Goal: Check status: Check status

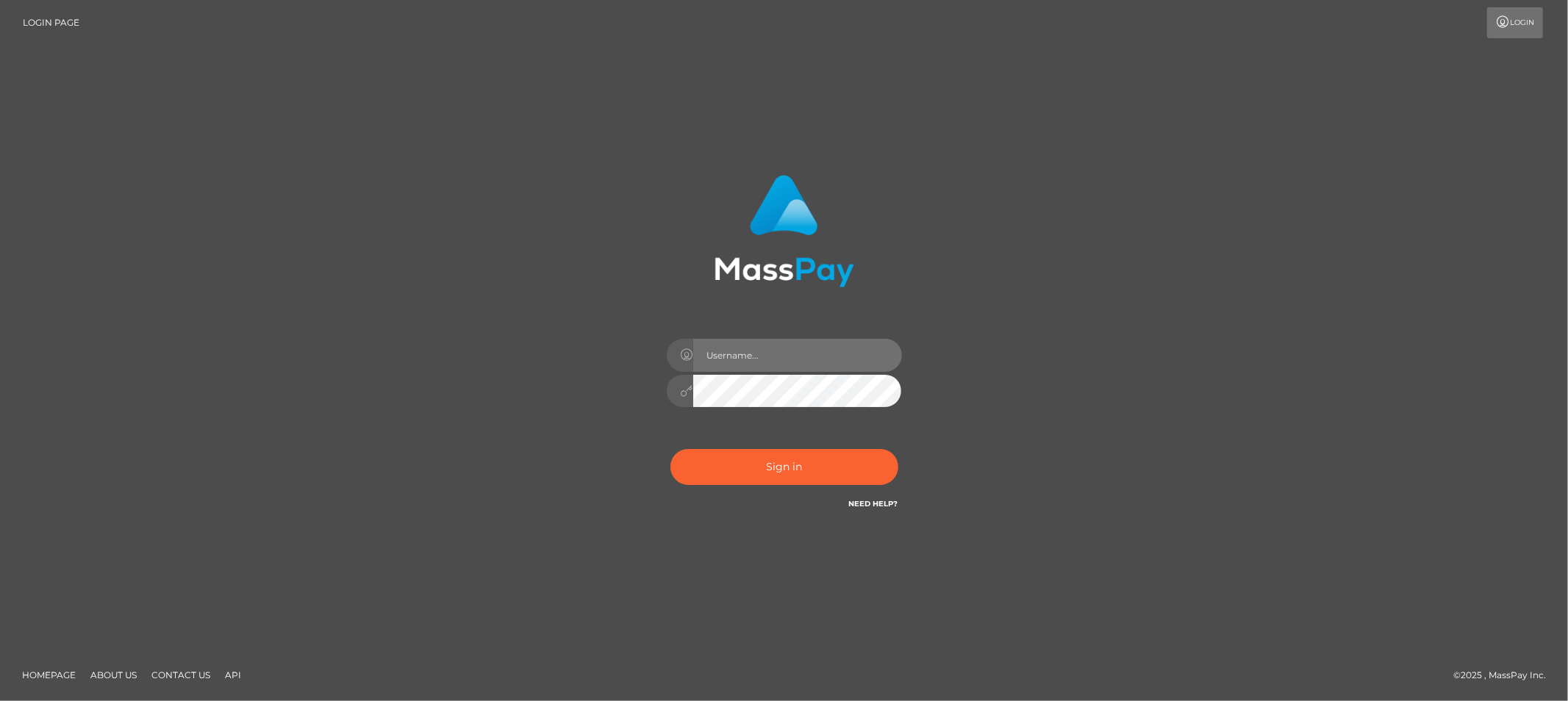
click at [780, 356] on input "text" at bounding box center [797, 355] width 209 height 33
drag, startPoint x: 1042, startPoint y: 341, endPoint x: 1025, endPoint y: 353, distance: 20.8
click at [1042, 341] on div "Sign in" at bounding box center [784, 350] width 838 height 374
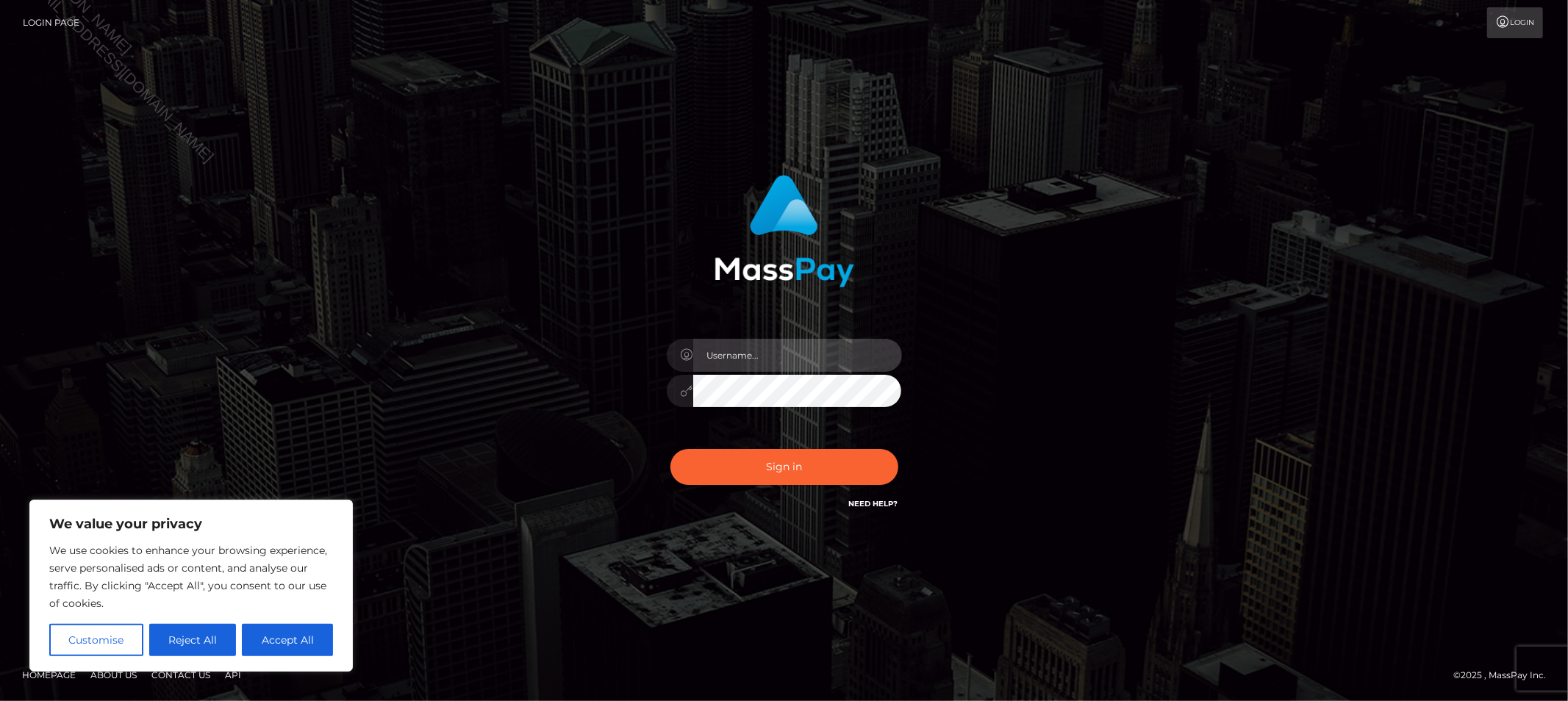
click at [829, 362] on input "text" at bounding box center [797, 355] width 209 height 33
type input "Allyssa"
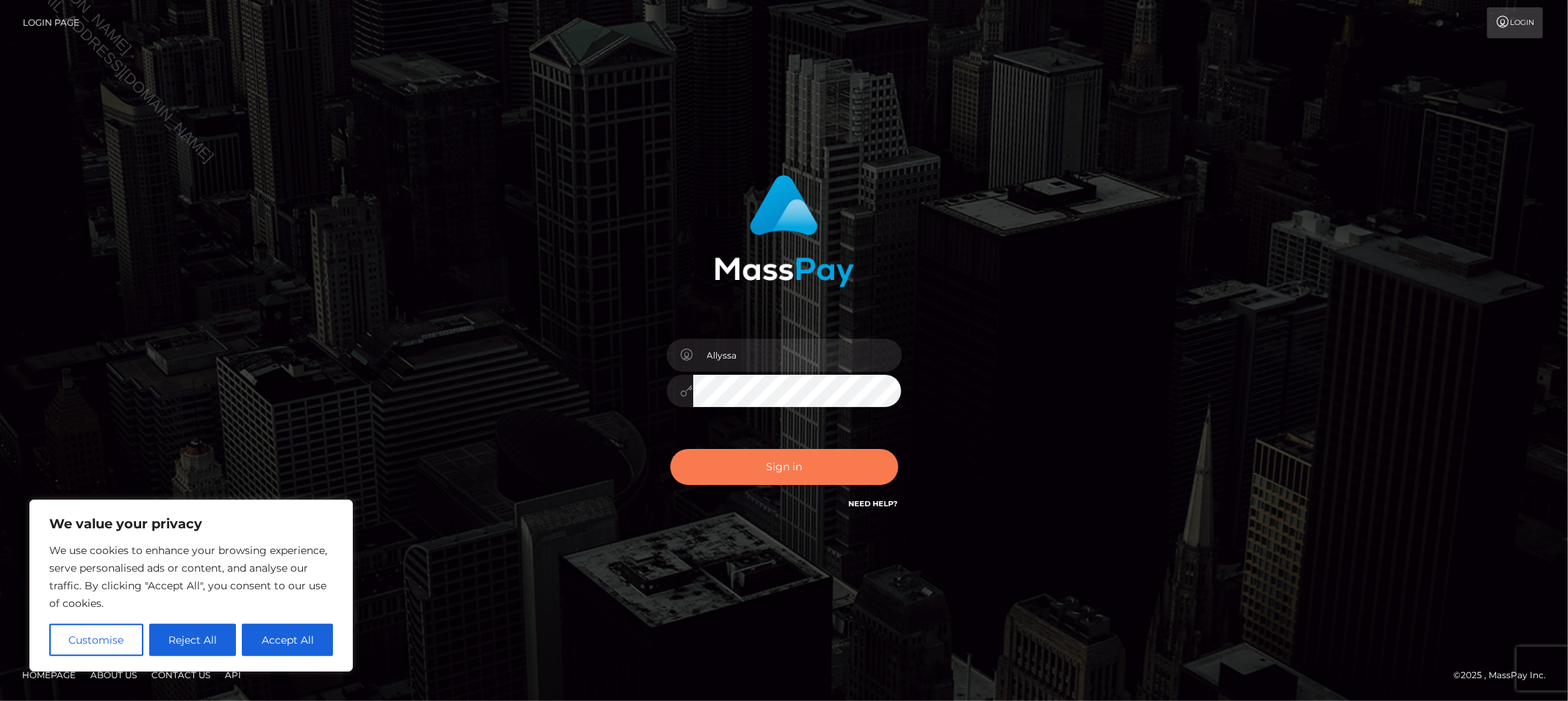
click at [705, 458] on button "Sign in" at bounding box center [785, 467] width 228 height 36
click at [705, 458] on div "Sign in Need Help?" at bounding box center [784, 474] width 257 height 65
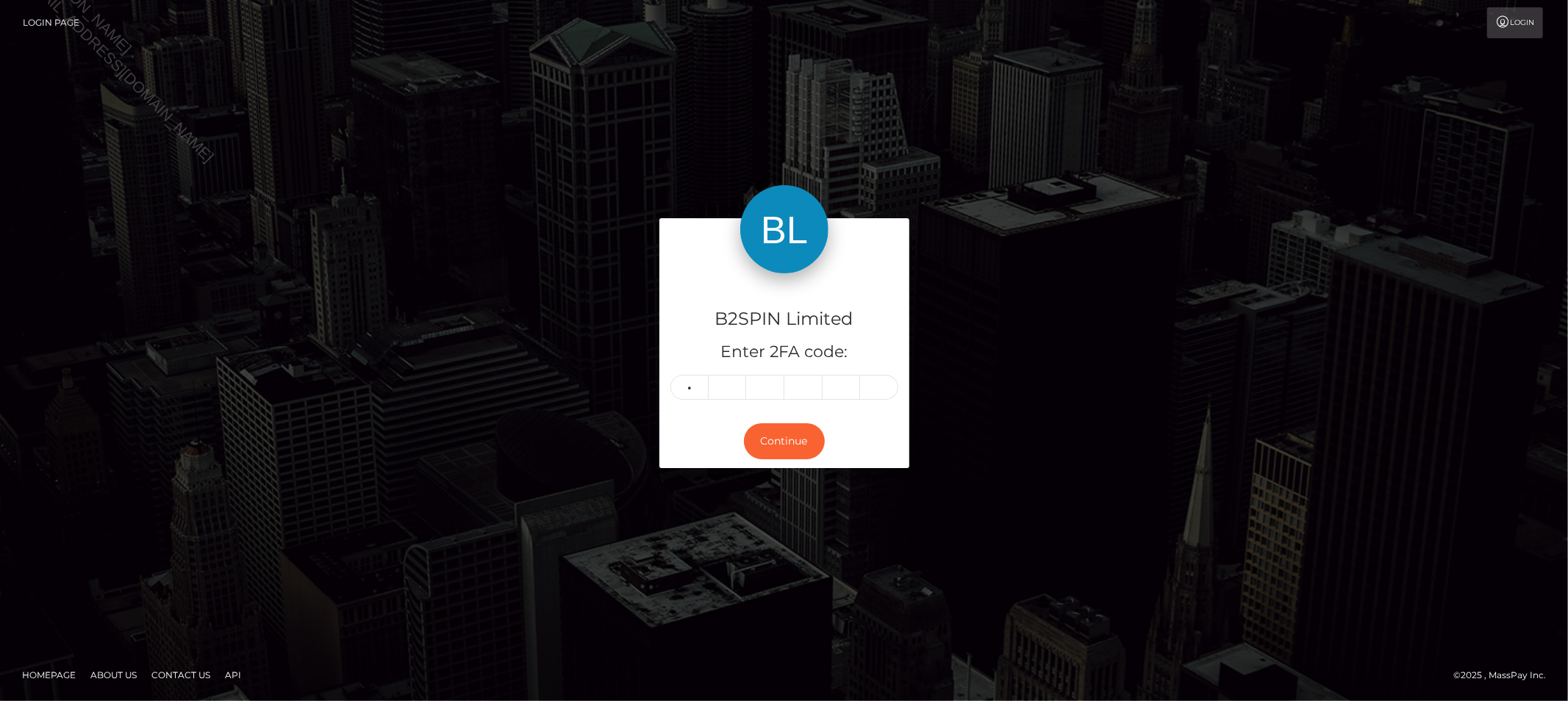
type input "1"
type input "7"
type input "8"
type input "2"
type input "5"
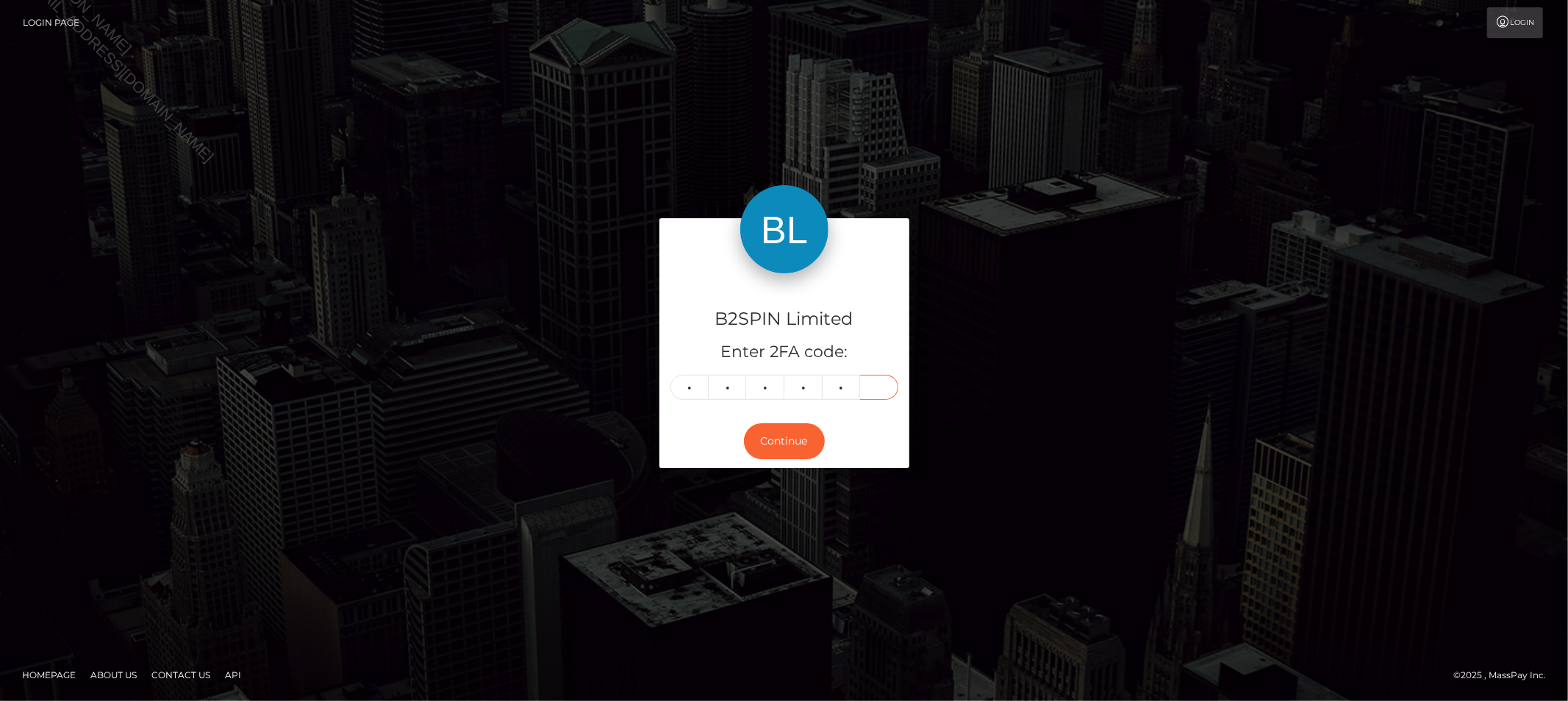
type input "1"
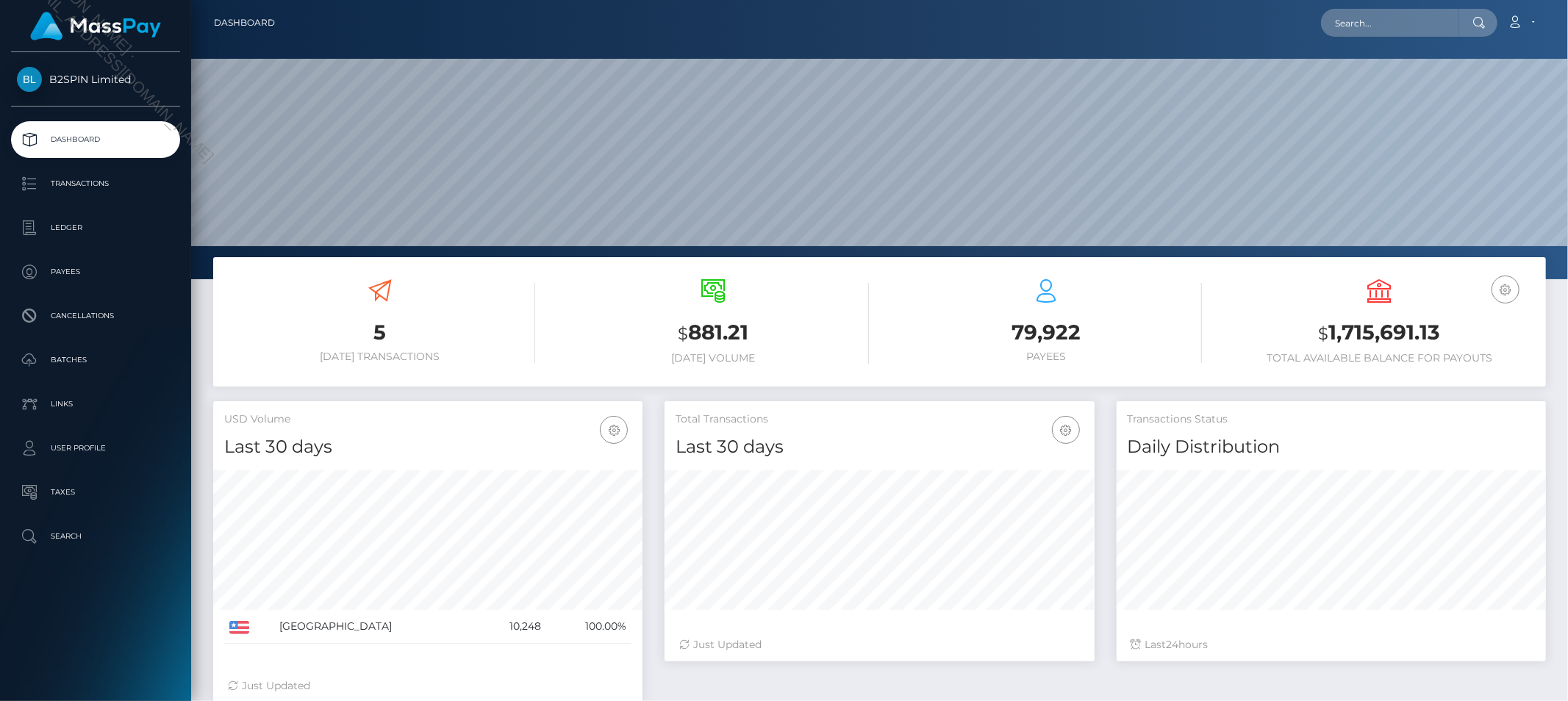
scroll to position [260, 429]
click at [1385, 30] on input "text" at bounding box center [1390, 23] width 138 height 28
paste input "12e7d697-23b6-4644-8325-ff95fd60055e"
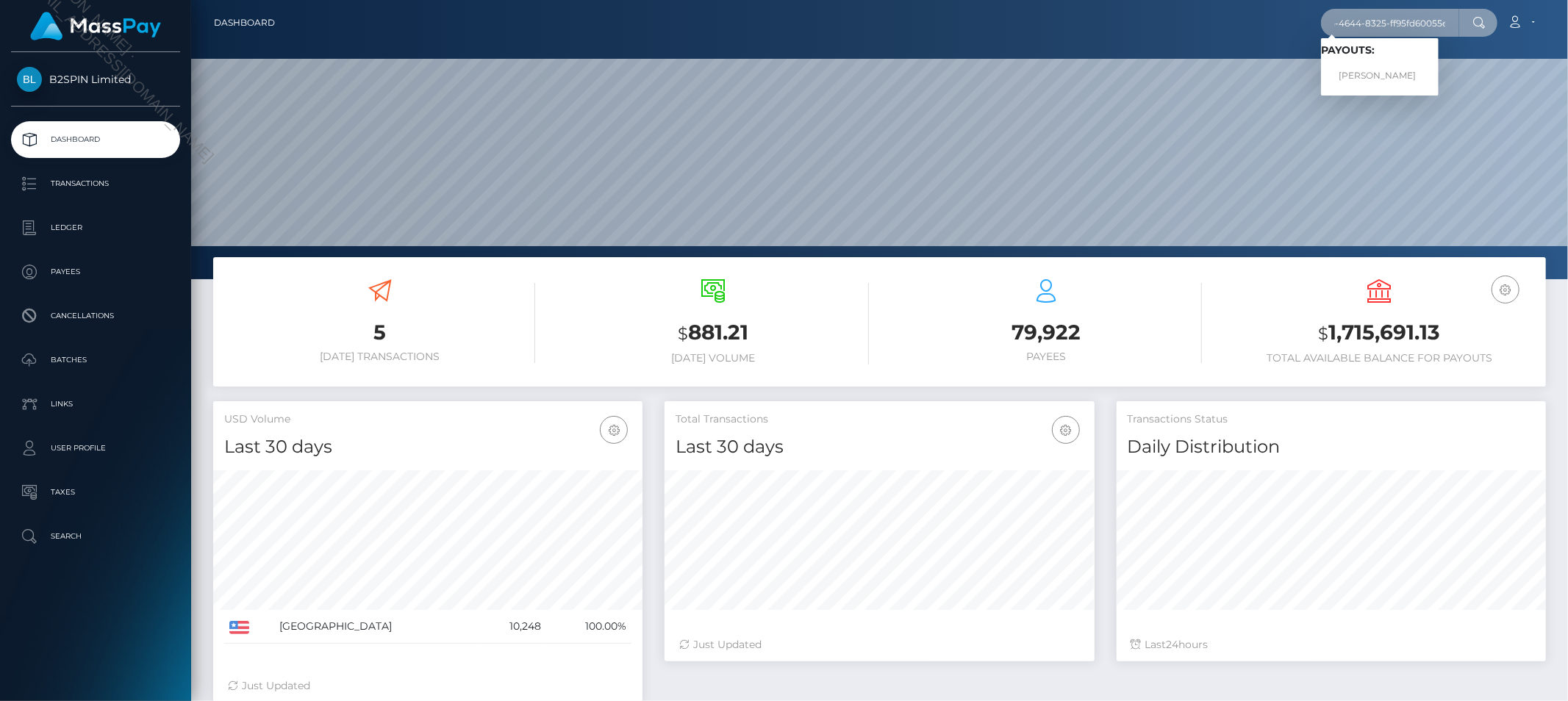
type input "12e7d697-23b6-4644-8325-ff95fd60055e"
click at [1375, 67] on link "[PERSON_NAME]" at bounding box center [1380, 76] width 118 height 27
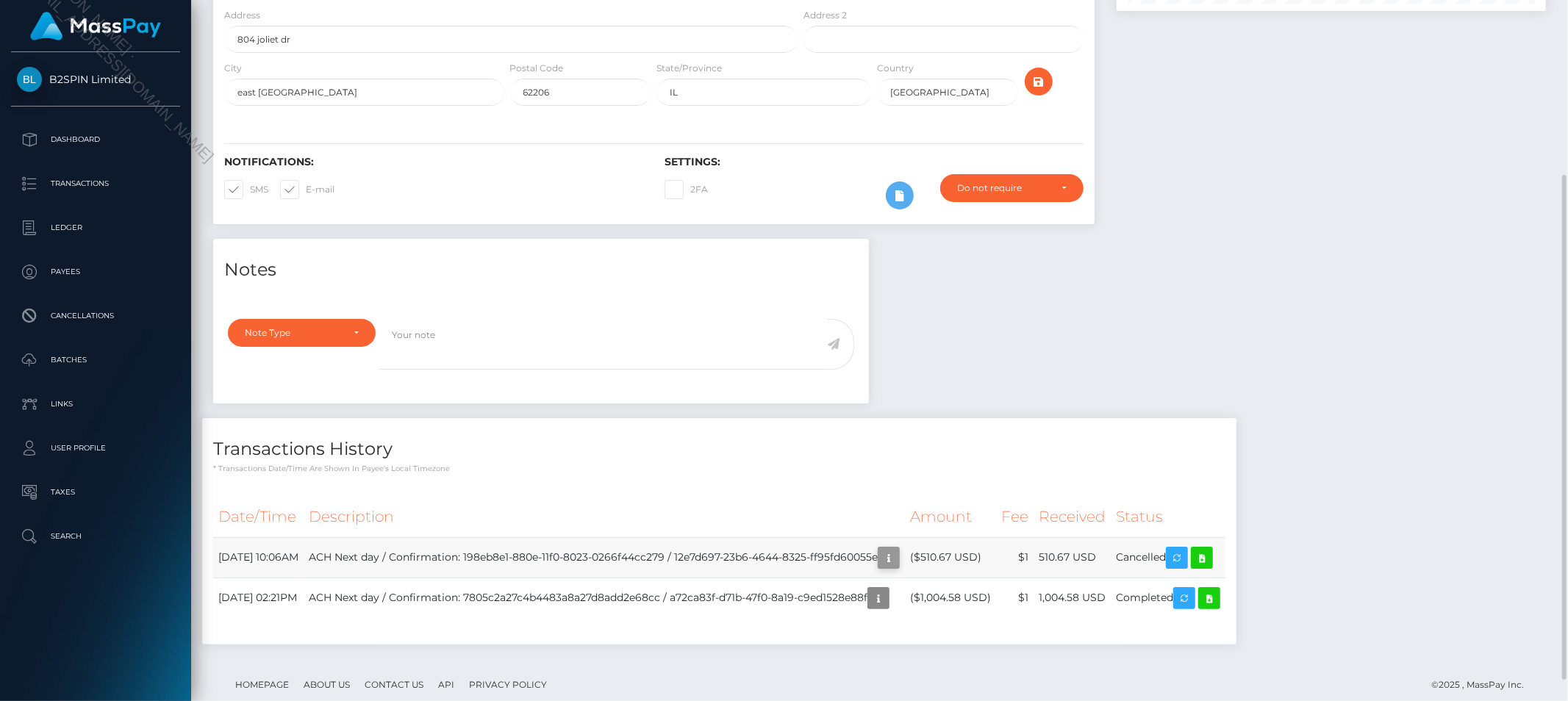
scroll to position [176, 429]
click at [897, 553] on icon "button" at bounding box center [888, 558] width 18 height 19
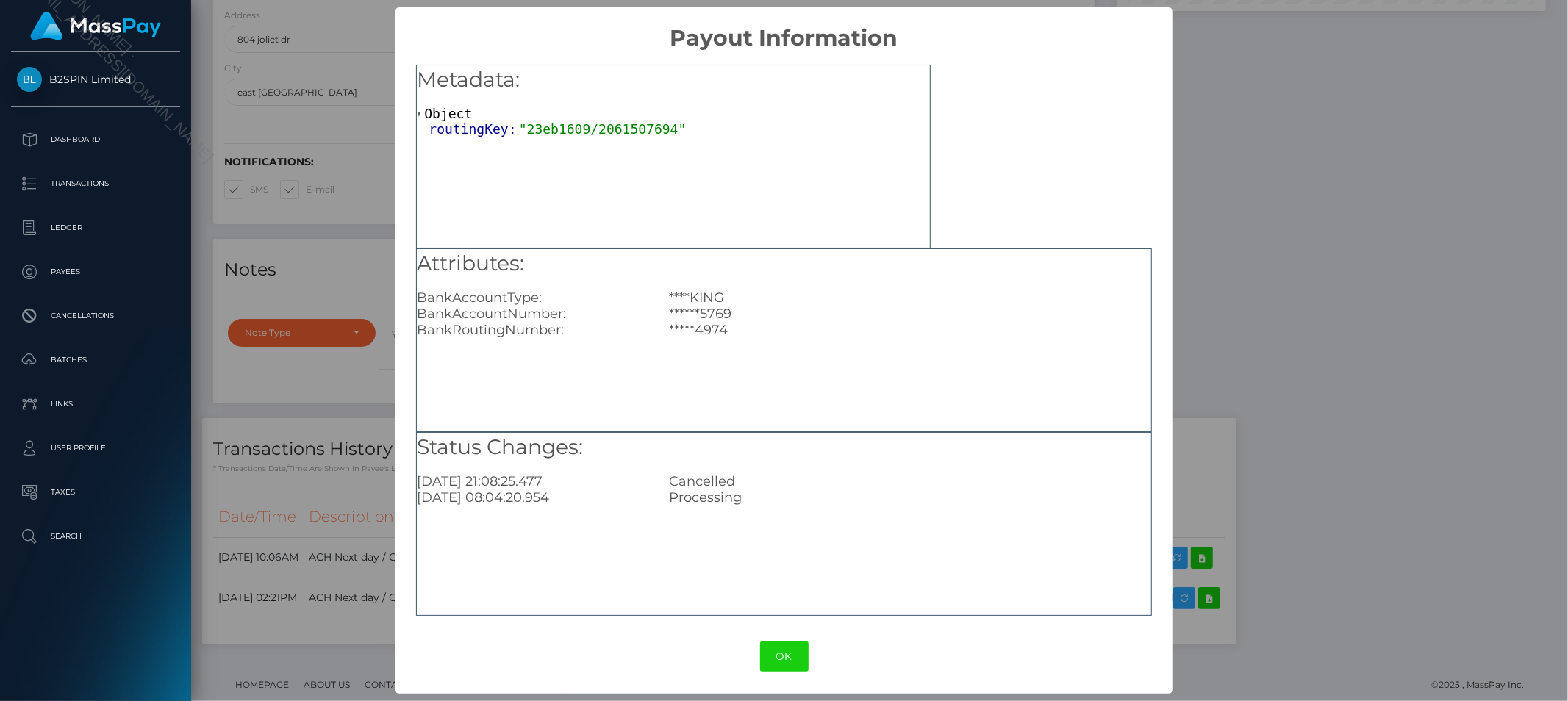
click at [1338, 345] on div "× Payout Information Metadata: Object routingKey: "23eb1609/2061507694" Attribu…" at bounding box center [784, 350] width 1568 height 701
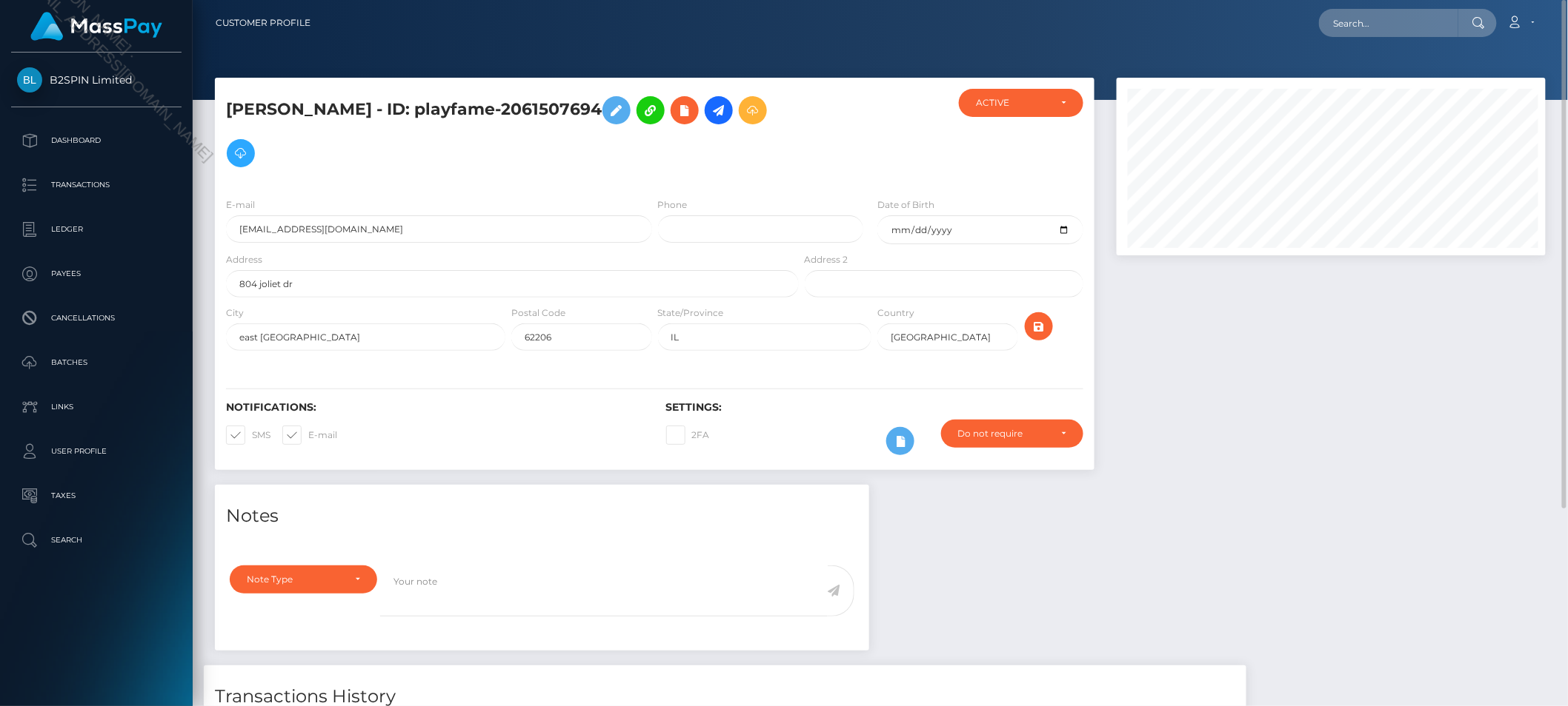
scroll to position [177, 428]
click at [1373, 21] on input "text" at bounding box center [1389, 23] width 139 height 29
paste input "12e7d697-23b6-4644-8325-ff95fd60055e"
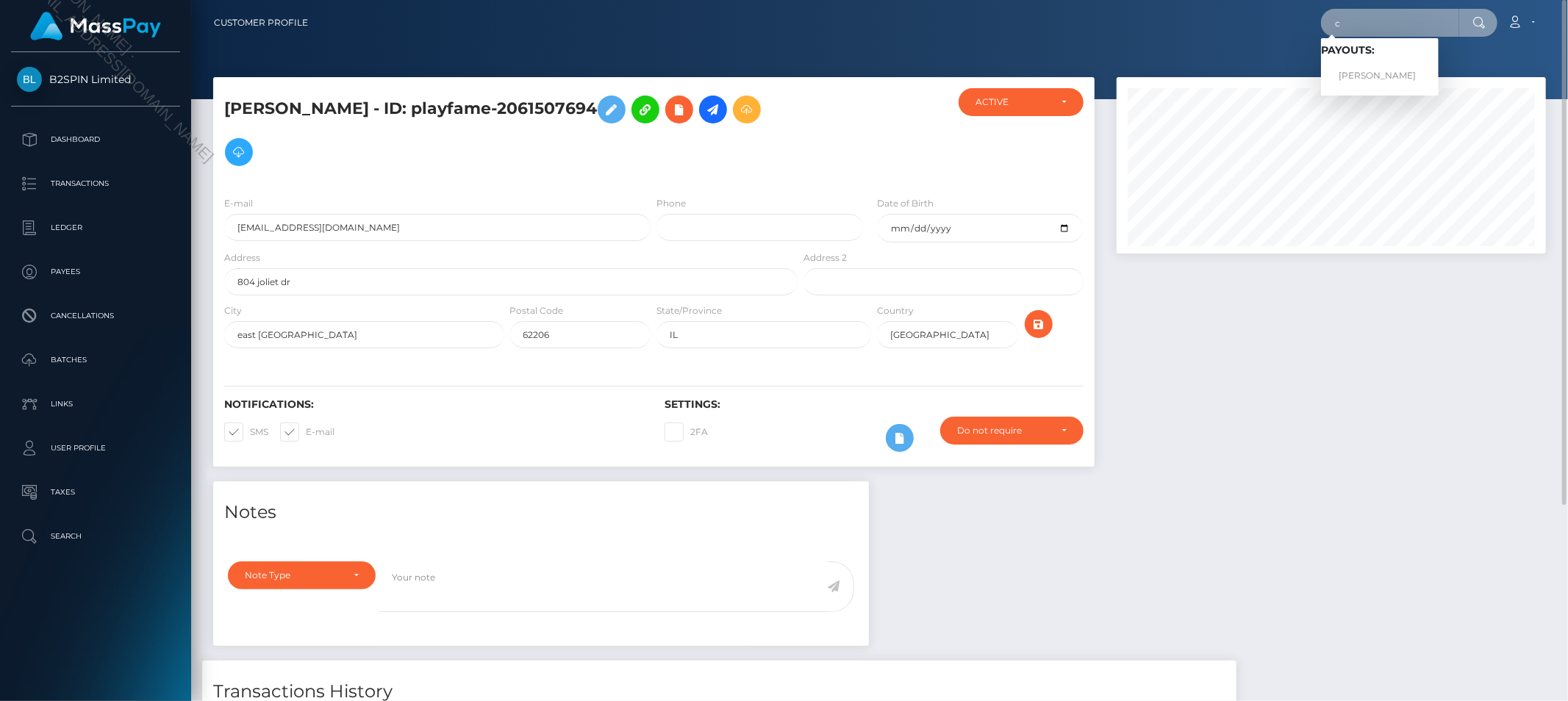
scroll to position [0, 0]
paste input "12e7d697-23b6-4644-8325-ff95fd60055e"
type input "cac_12e7d697-23b6-4644-8325-ff95fd60055e"
click at [1376, 69] on link "Janicia J Walton" at bounding box center [1380, 76] width 118 height 27
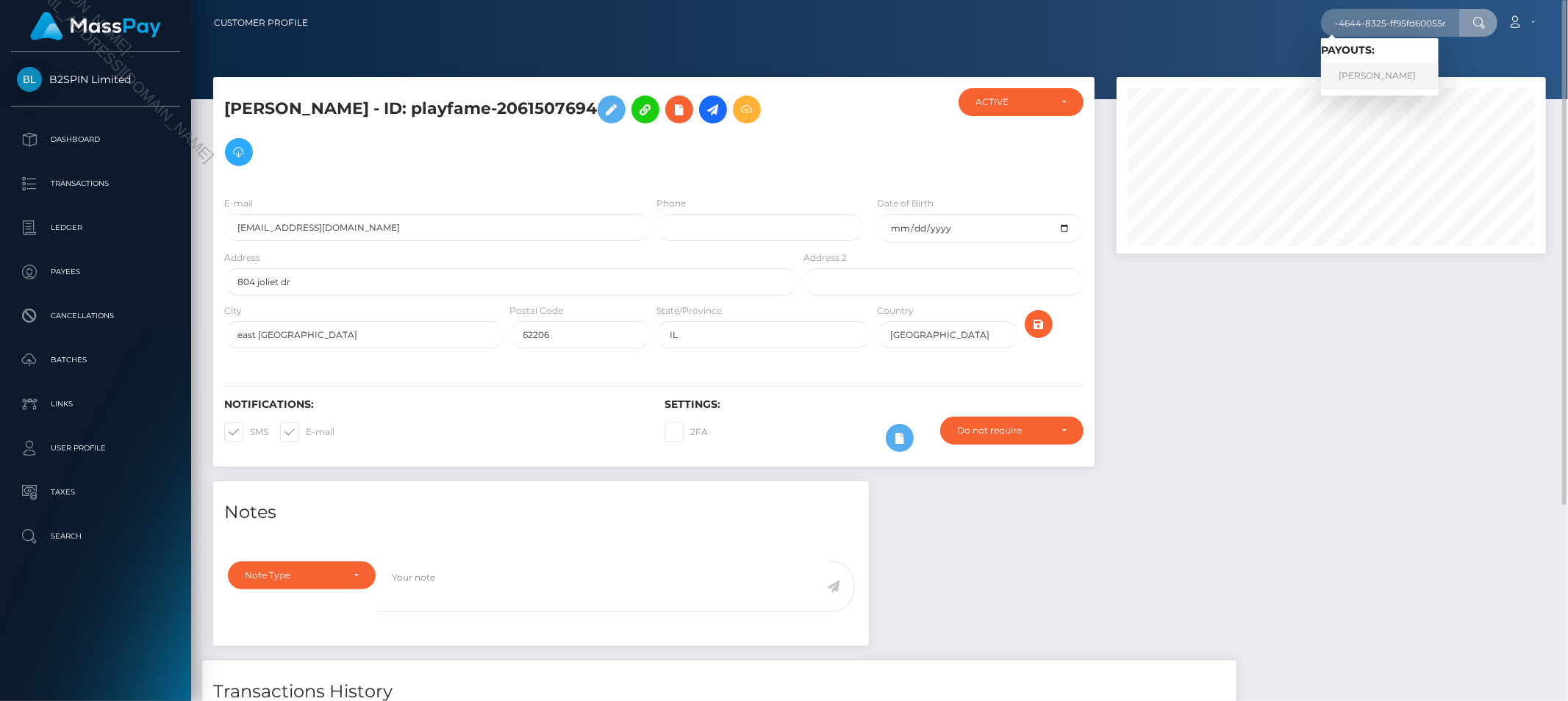
scroll to position [0, 0]
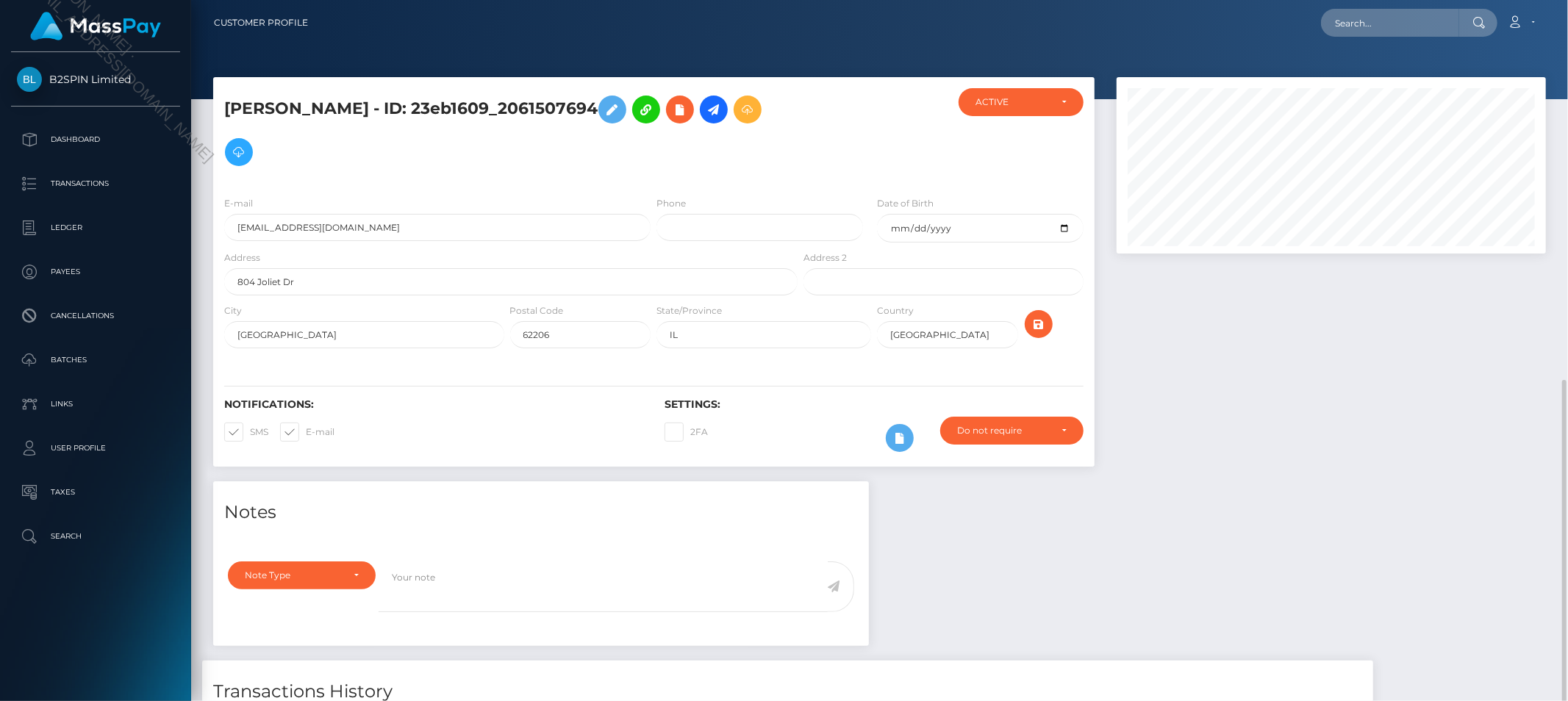
scroll to position [176, 429]
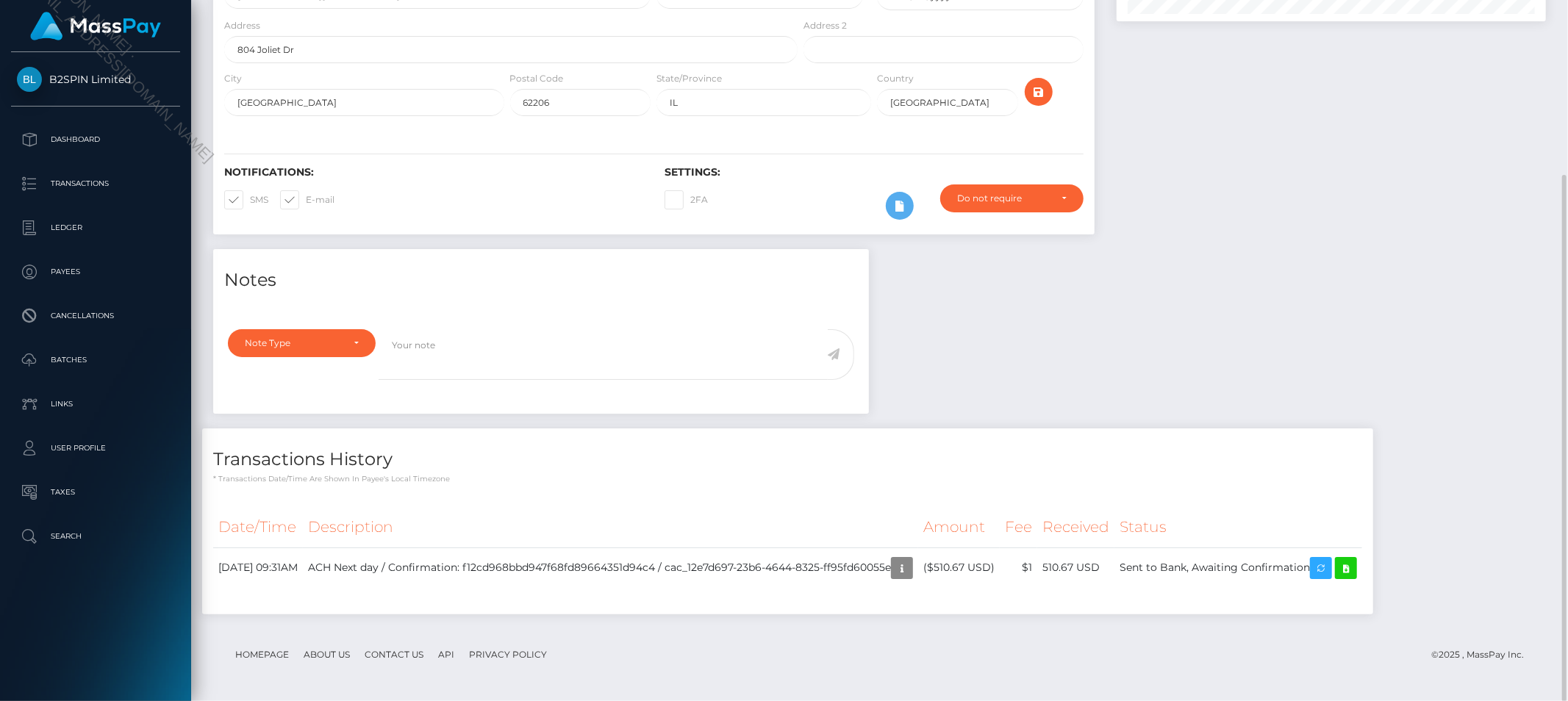
click at [1297, 287] on div "Notes Note Type Compliance Clear Compliance General Note Type" at bounding box center [879, 439] width 1355 height 380
click at [911, 575] on icon "button" at bounding box center [902, 568] width 18 height 19
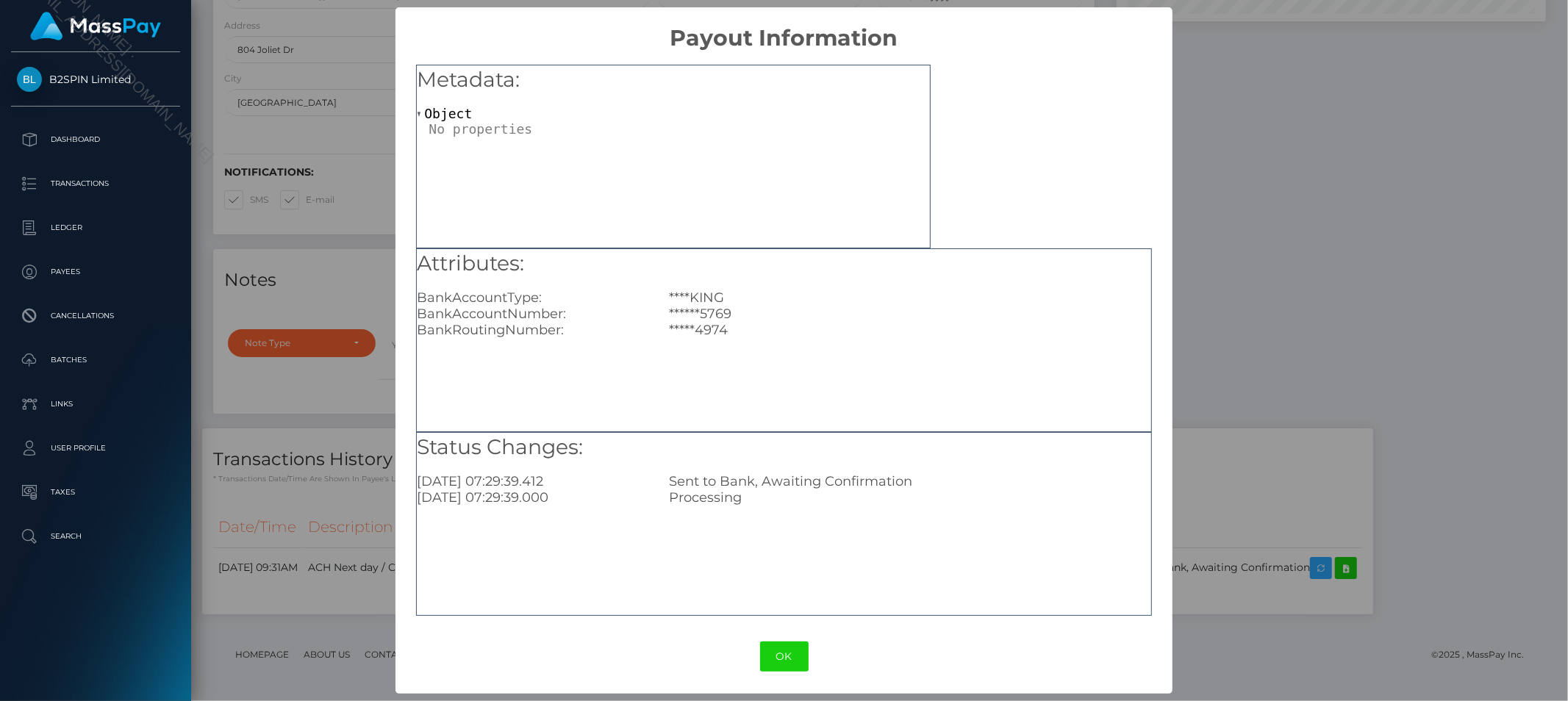
click at [1263, 133] on div "× Payout Information Metadata: Object Attributes: BankAccountType: ****KING Ban…" at bounding box center [784, 350] width 1568 height 701
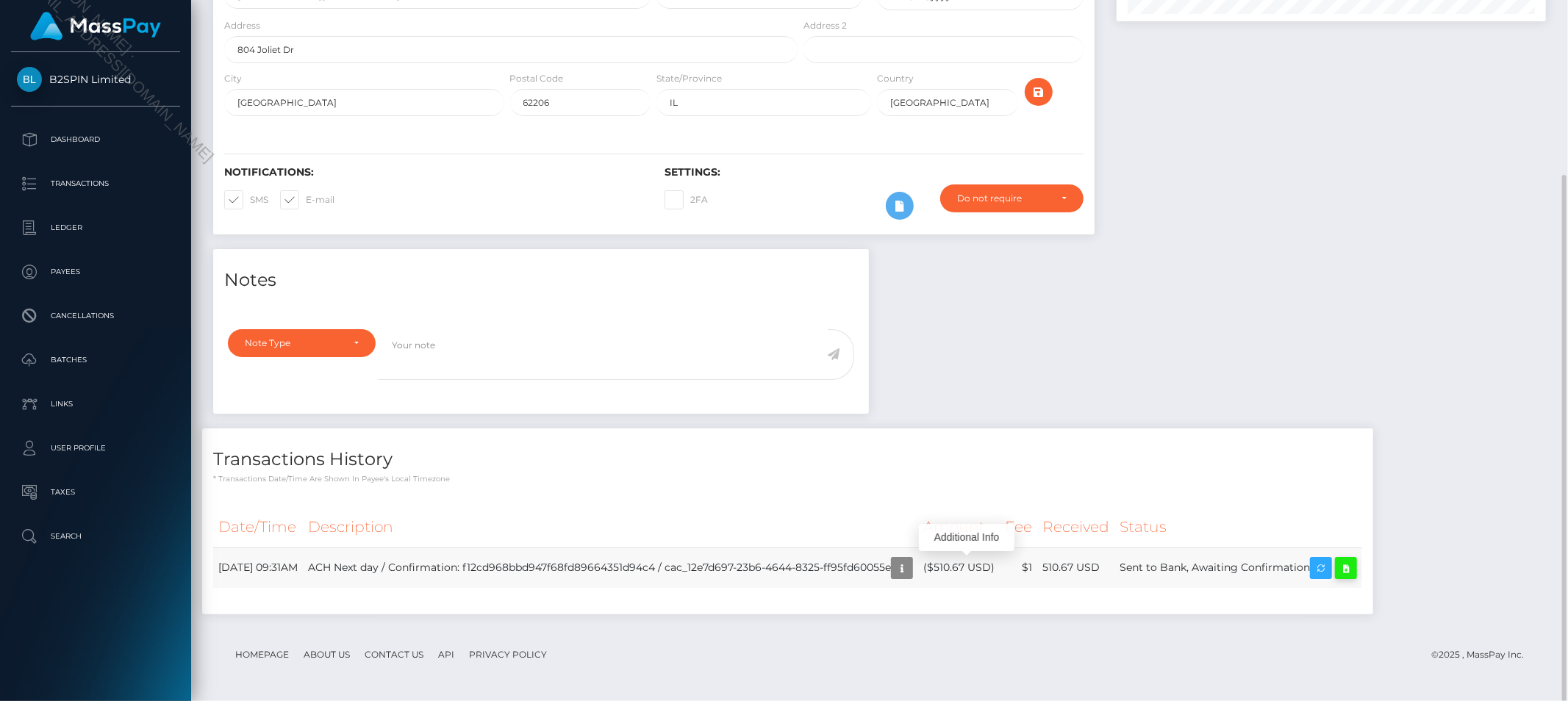
click at [1355, 574] on icon at bounding box center [1346, 568] width 18 height 19
click at [1318, 296] on div "Notes Note Type Compliance Clear Compliance General Note Type" at bounding box center [879, 439] width 1355 height 380
click at [696, 507] on th "Description" at bounding box center [610, 528] width 615 height 41
click at [872, 565] on td "ACH Next day / Confirmation: f12cd968bbd947f68fd89664351d94c4 / cac_12e7d697-23…" at bounding box center [610, 568] width 615 height 41
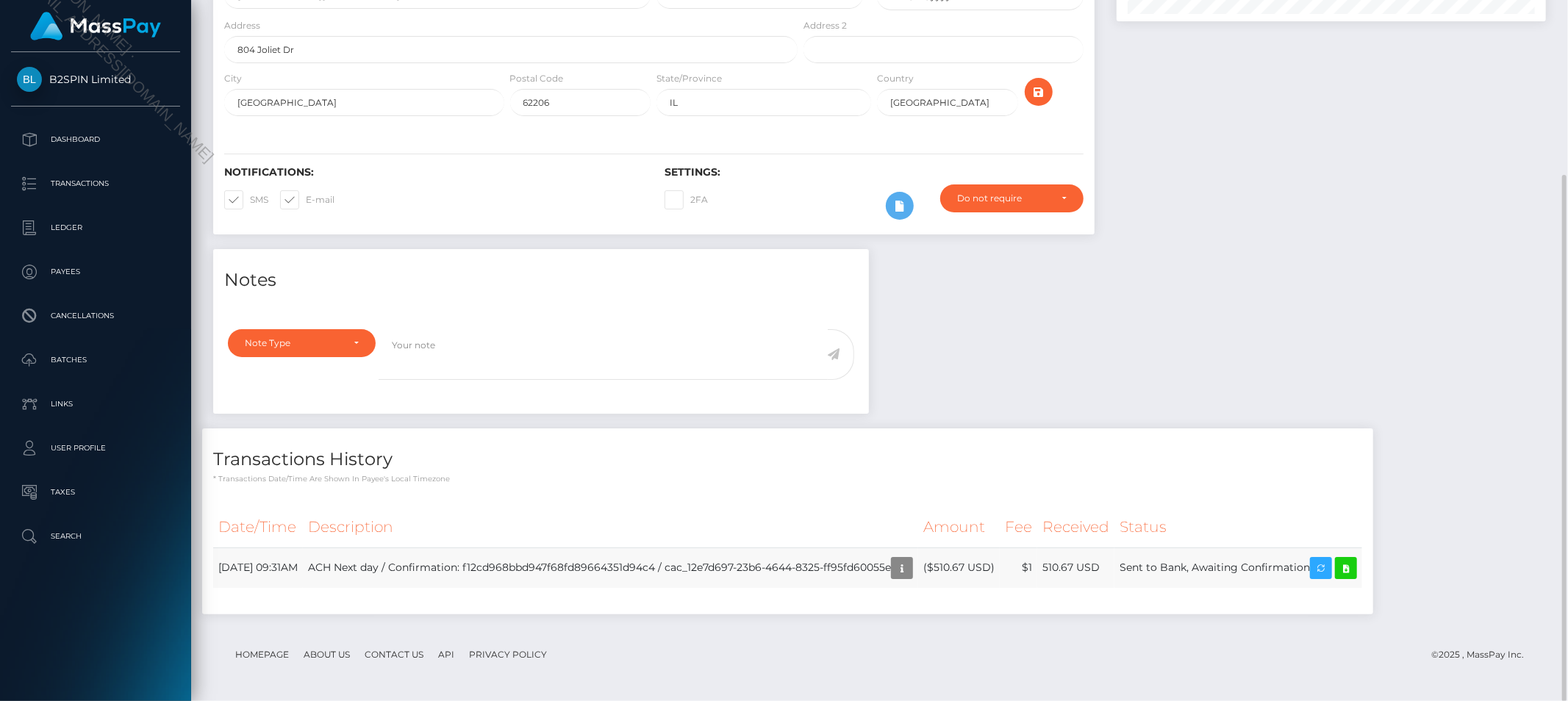
drag, startPoint x: 748, startPoint y: 563, endPoint x: 953, endPoint y: 568, distance: 205.1
click at [919, 568] on td "ACH Next day / Confirmation: f12cd968bbd947f68fd89664351d94c4 / cac_12e7d697-23…" at bounding box center [610, 568] width 615 height 41
copy td "12e7d697-23b6-4644-8325-ff95fd60055e"
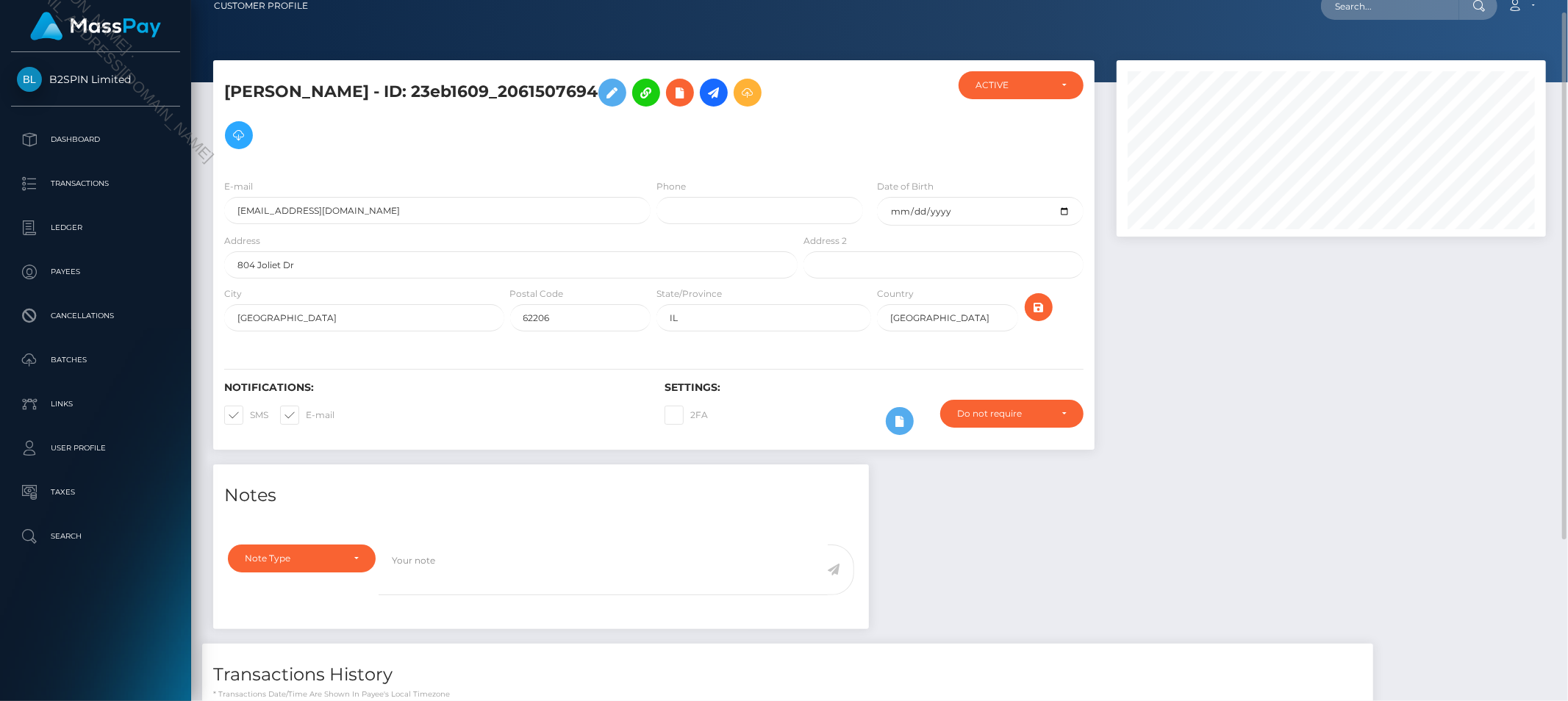
scroll to position [0, 0]
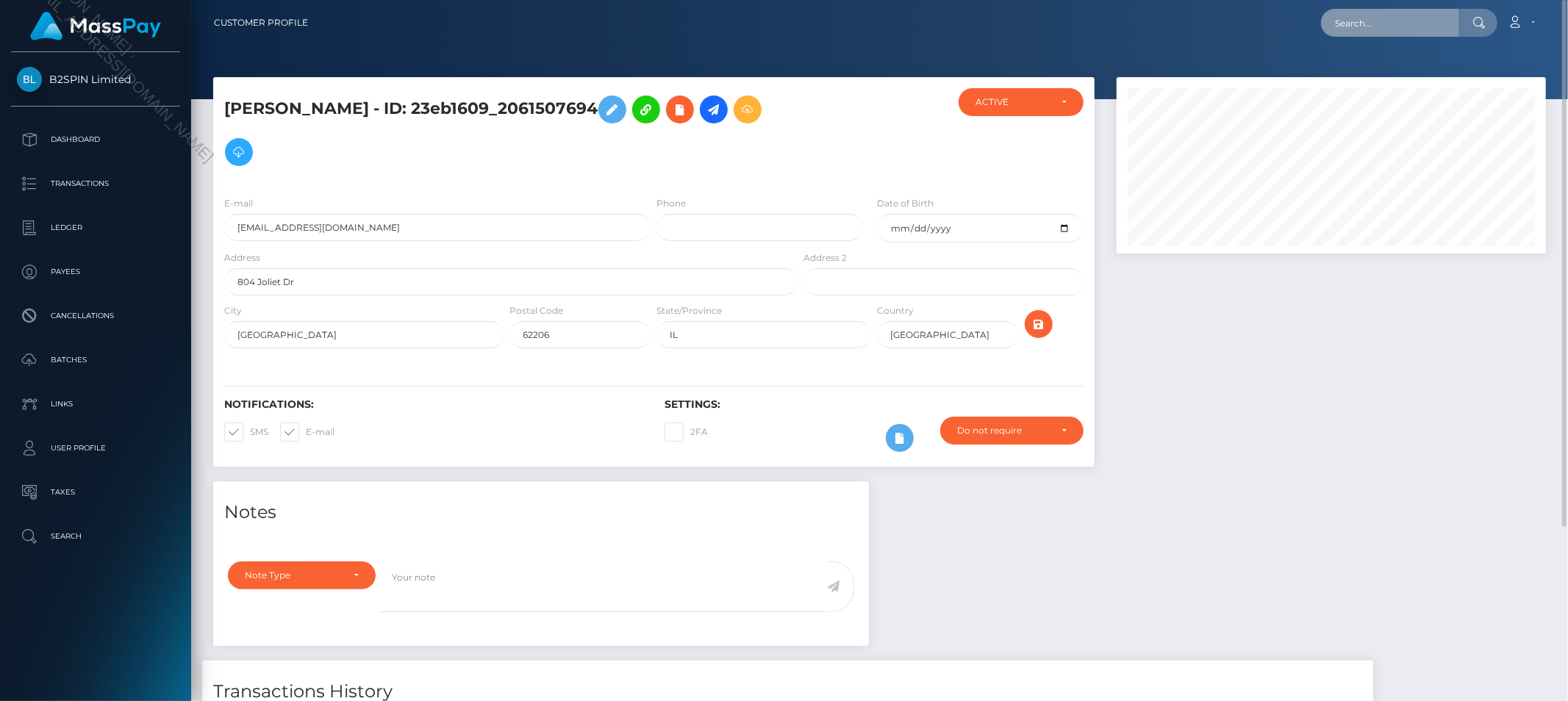
click at [1376, 29] on input "text" at bounding box center [1390, 23] width 138 height 28
paste input "12e7d697-23b6-4644-8325-ff95fd60055e"
type input "12e7d697-23b6-4644-8325-ff95fd60055e"
click at [1369, 70] on link "JANICIA J WALTON" at bounding box center [1380, 76] width 118 height 27
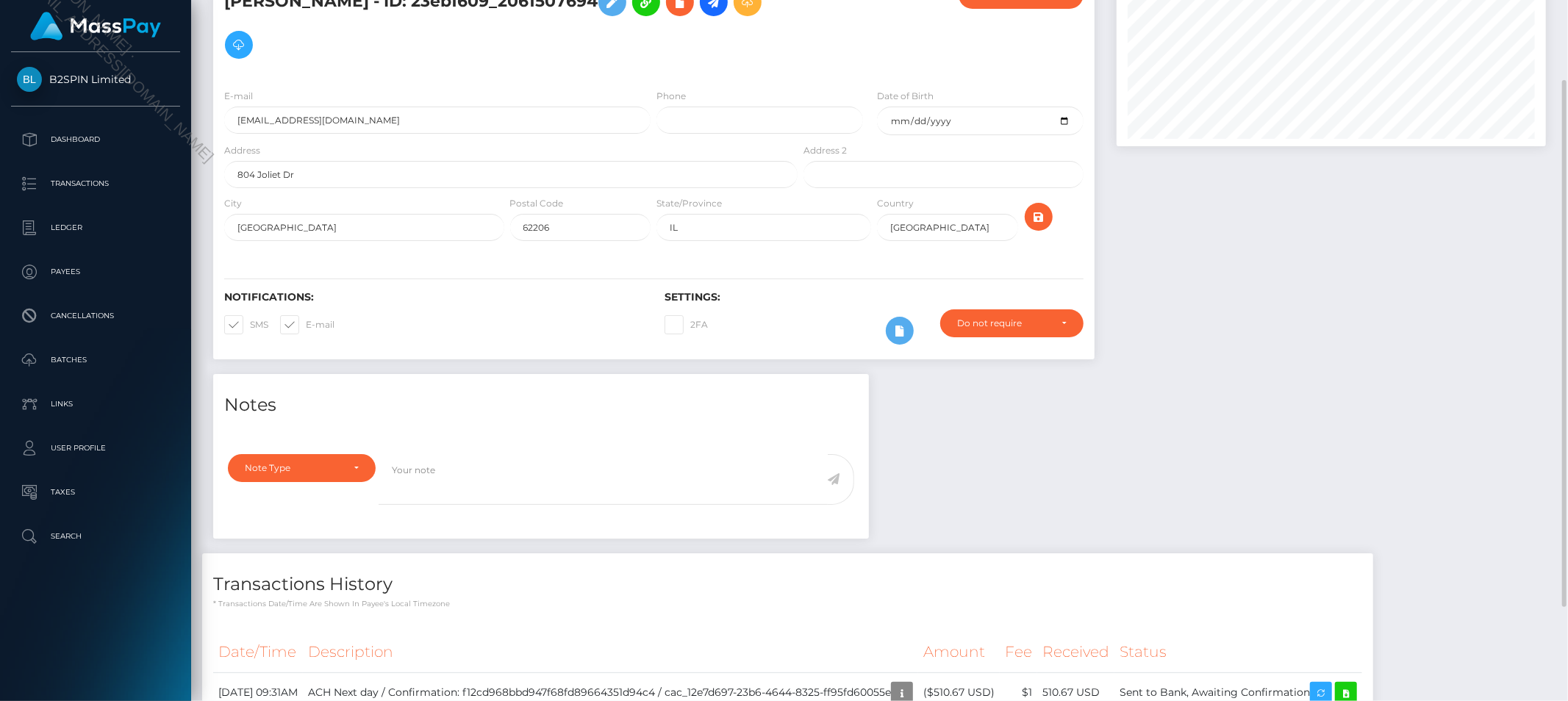
scroll to position [215, 0]
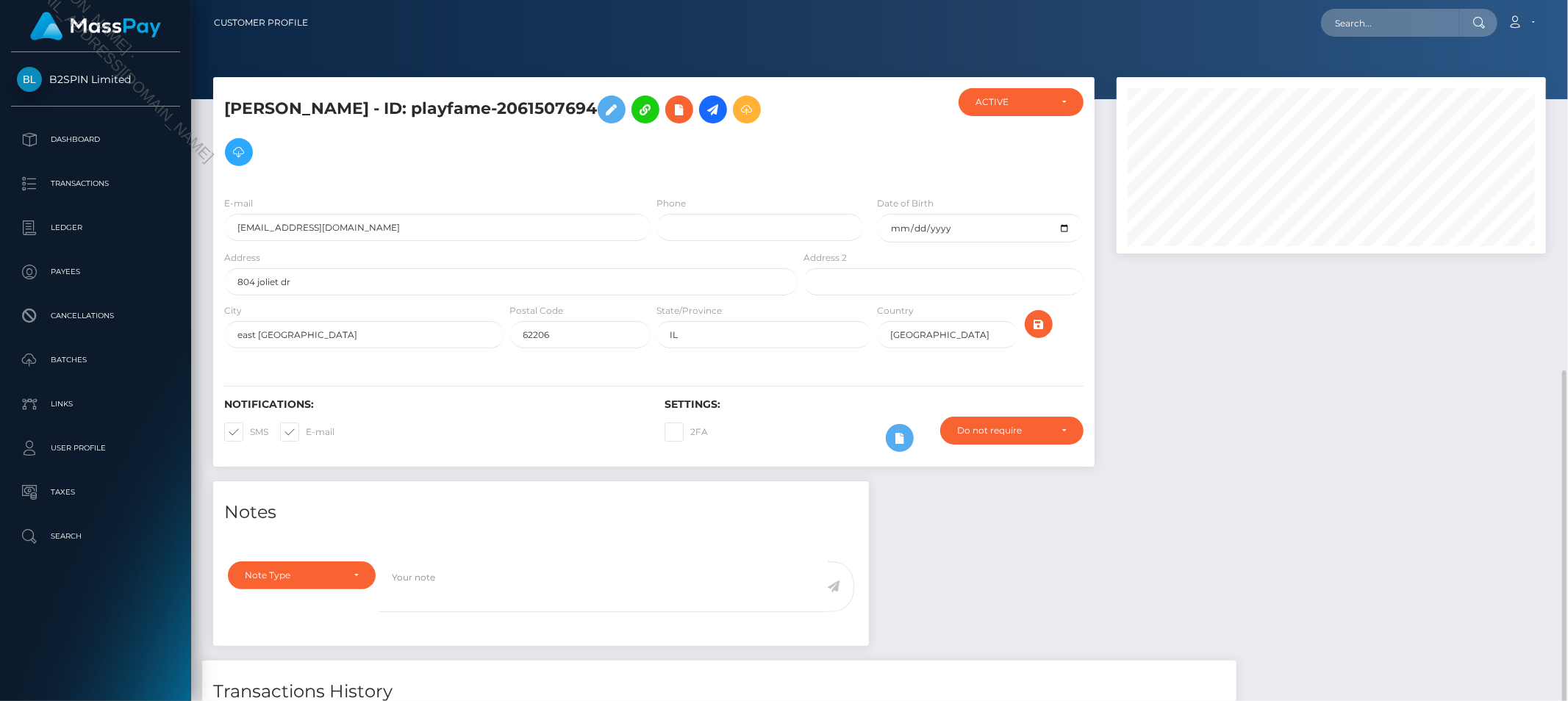
scroll to position [176, 429]
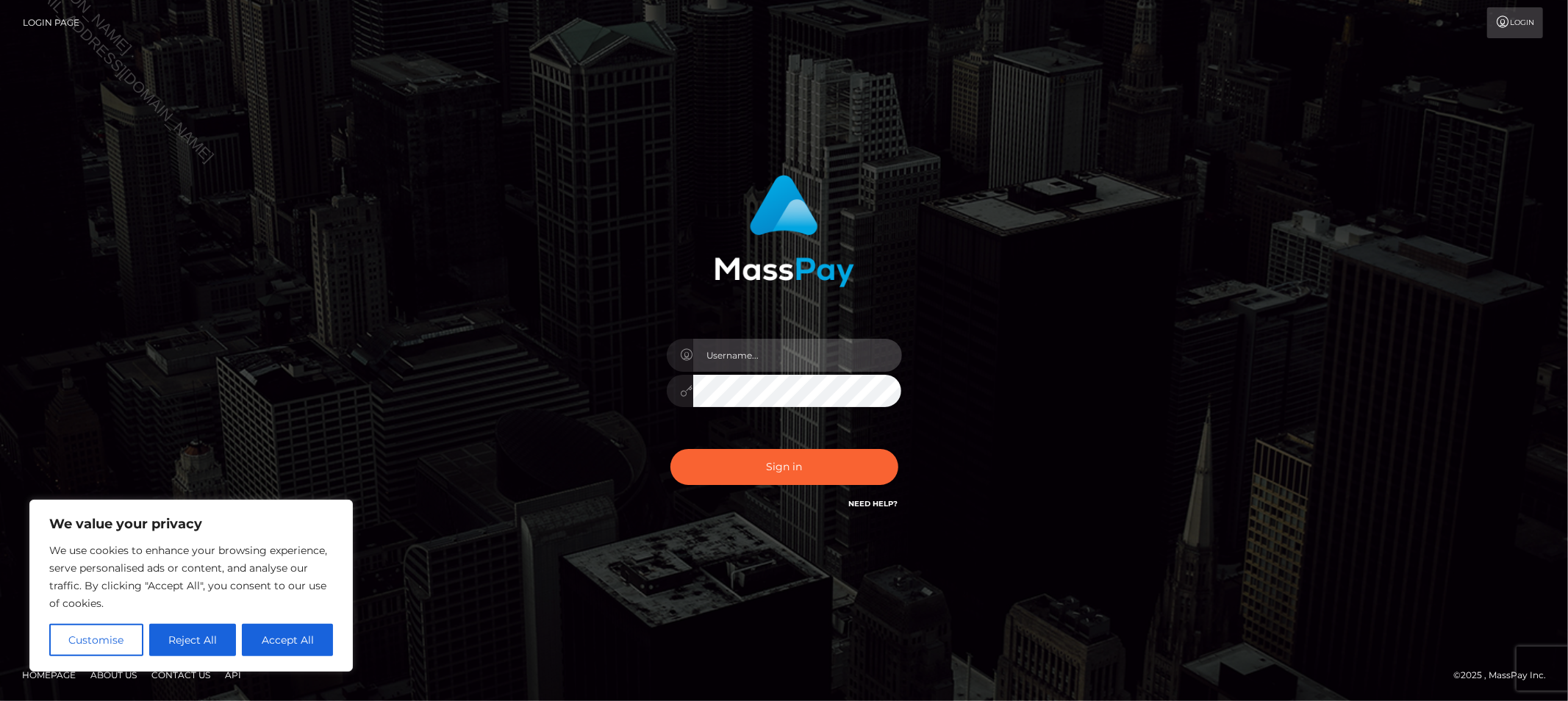
click at [765, 371] on input "text" at bounding box center [797, 355] width 209 height 33
click at [803, 358] on input "text" at bounding box center [797, 355] width 209 height 33
type input "Allyssa"
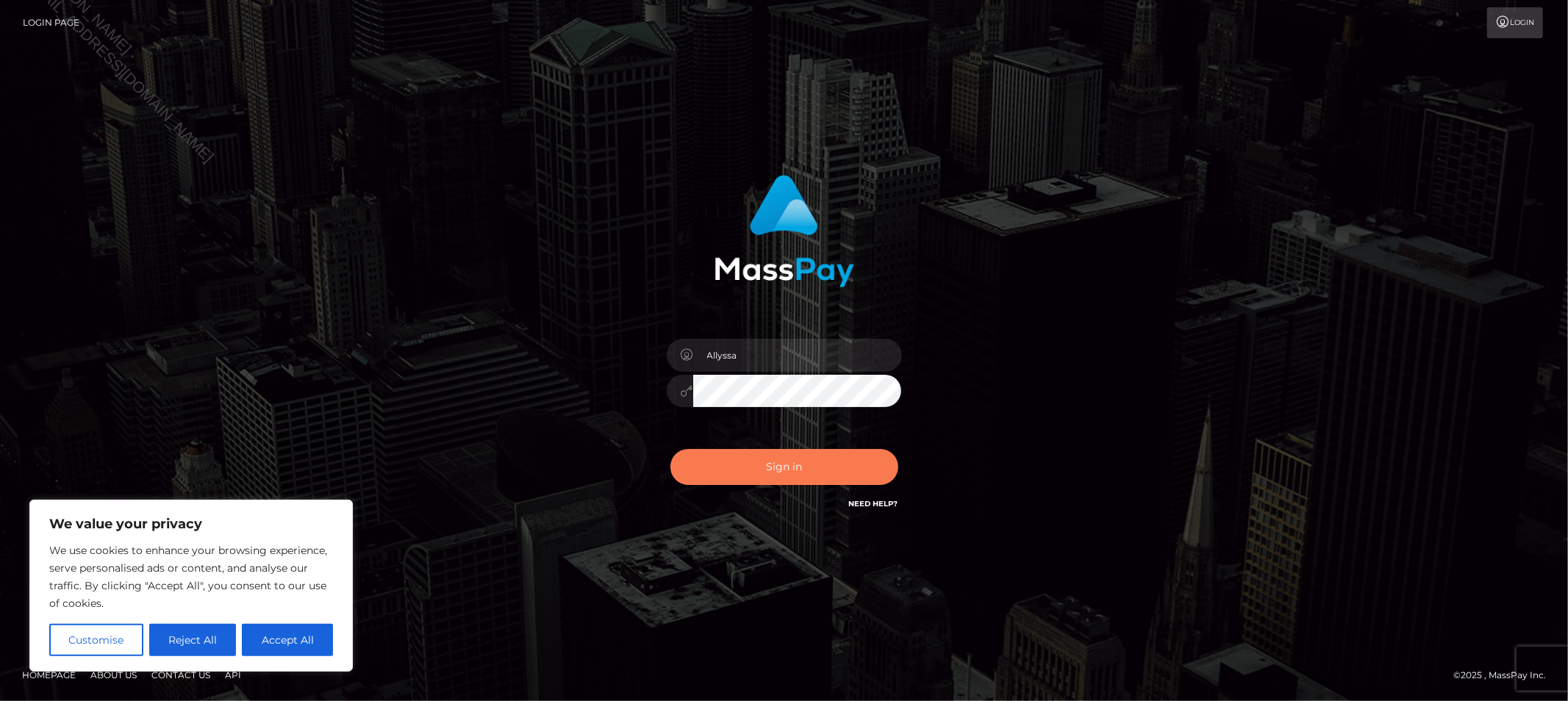
click at [701, 481] on button "Sign in" at bounding box center [785, 467] width 228 height 36
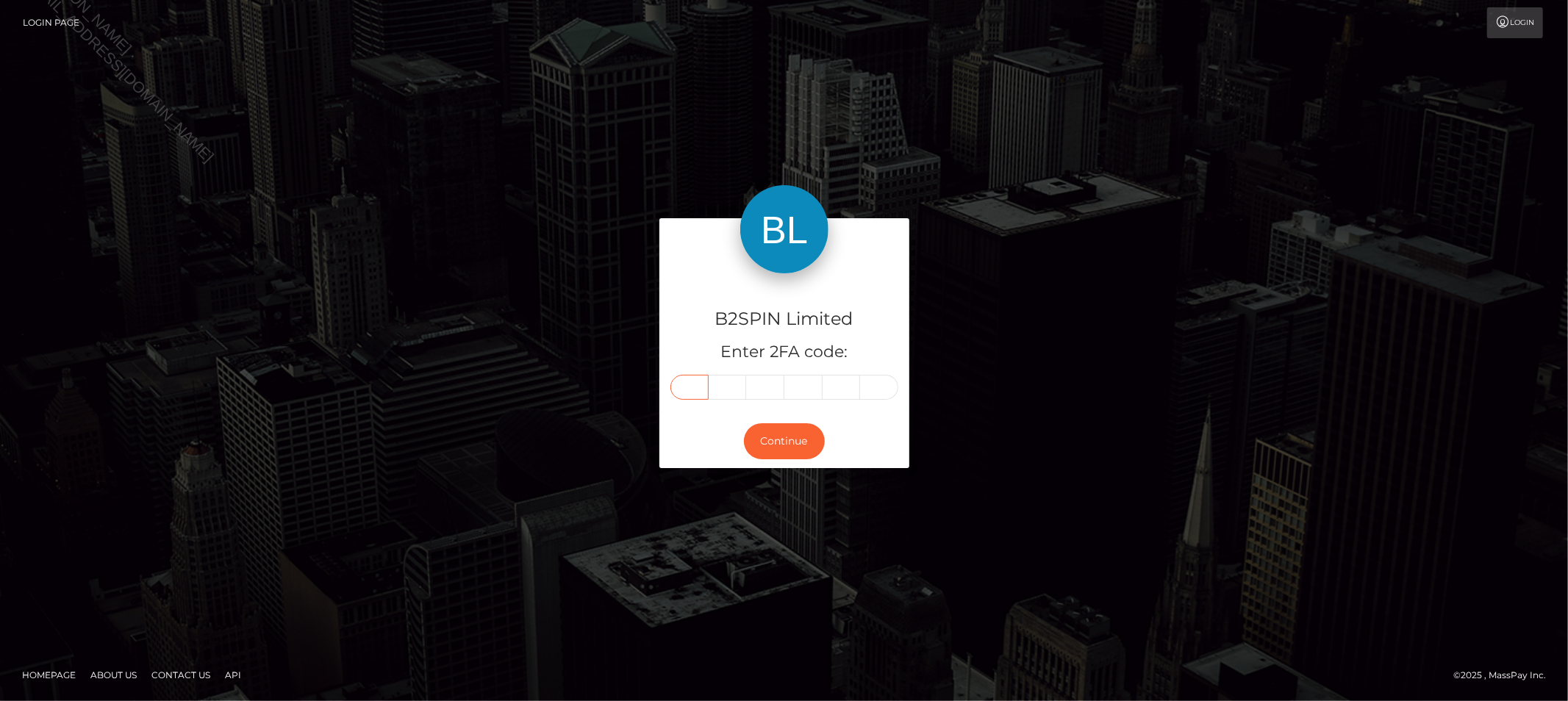
click at [693, 393] on input "text" at bounding box center [689, 388] width 38 height 25
type input "0"
type input "8"
type input "9"
type input "5"
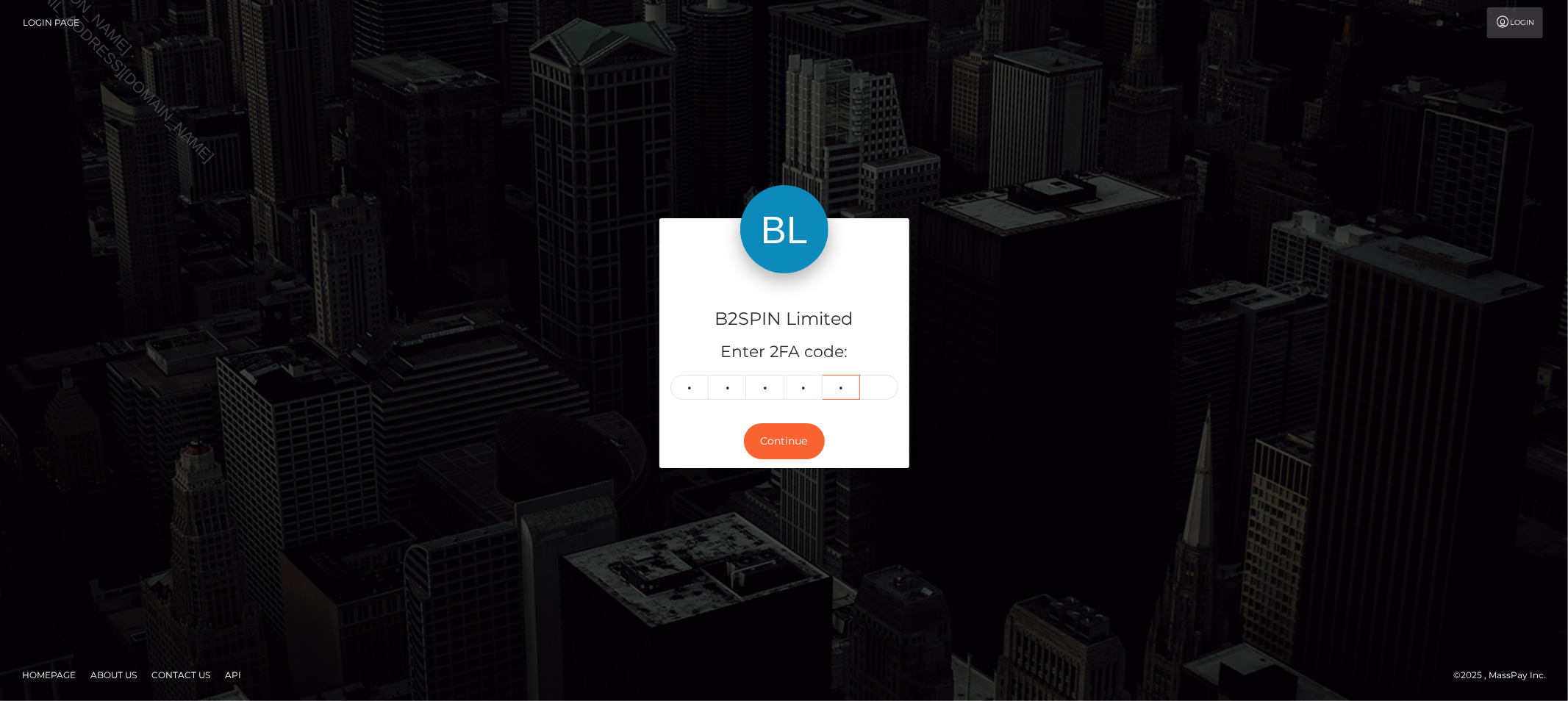
type input "6"
type input "9"
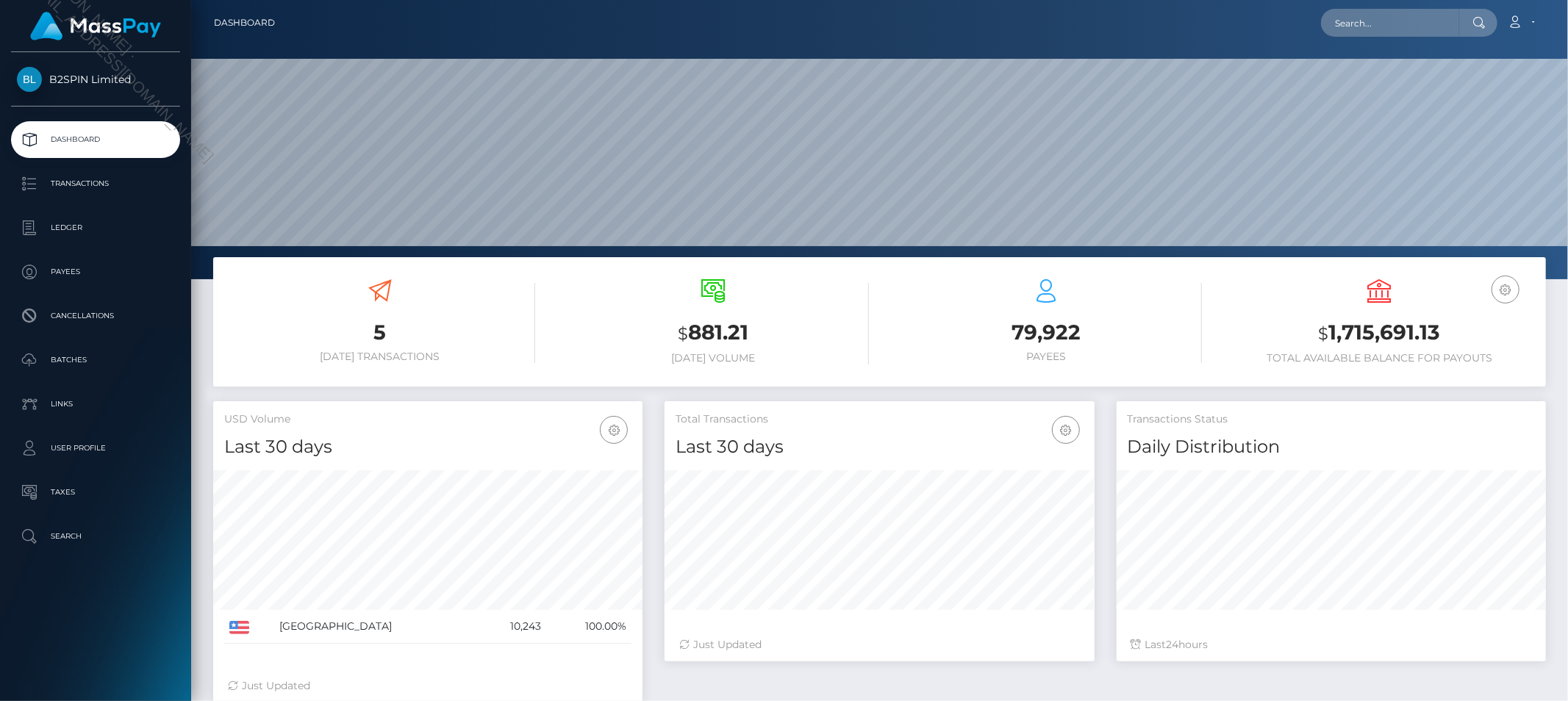
scroll to position [260, 429]
click at [1443, 18] on input "text" at bounding box center [1390, 23] width 138 height 28
paste input "12e7d697-23b6-4644-8325-ff95fd60055e"
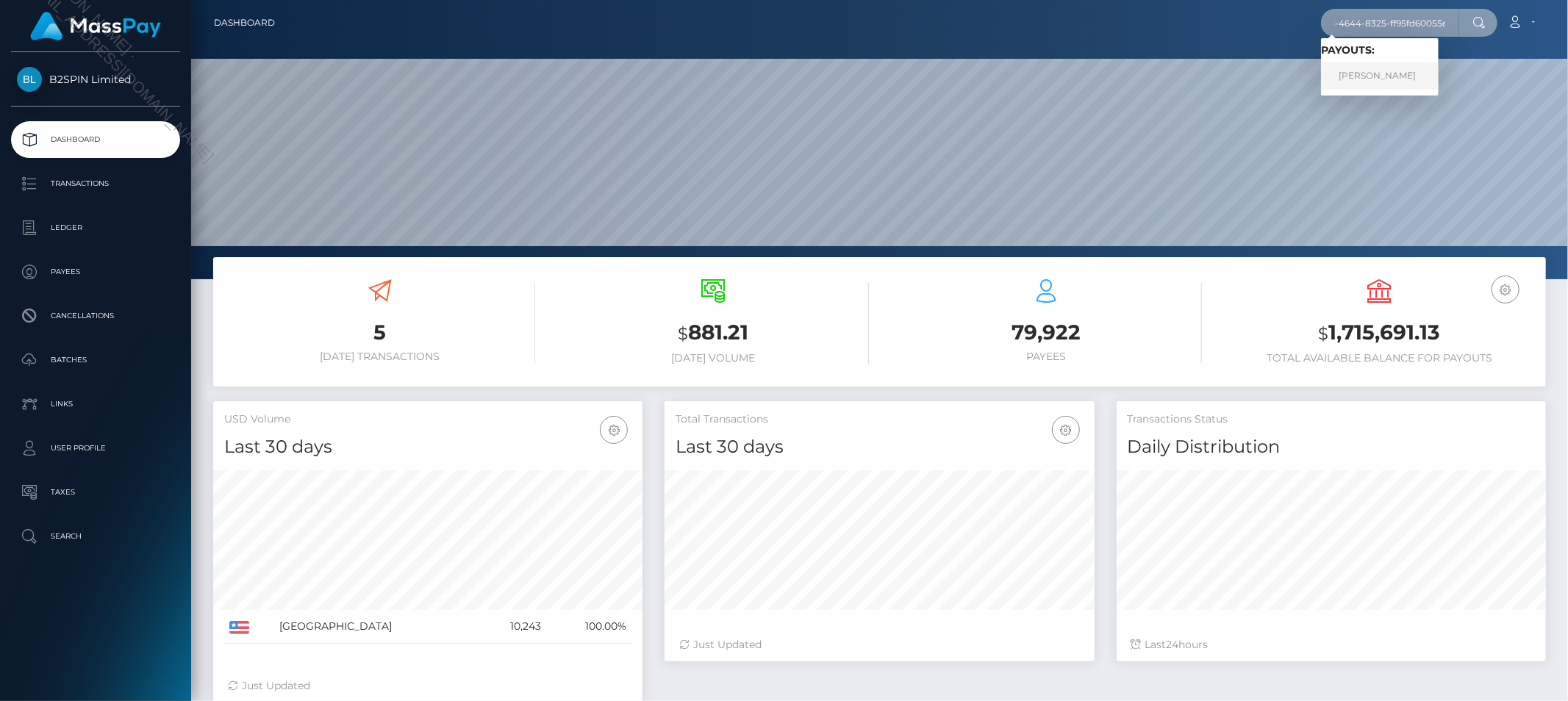
type input "cac_12e7d697-23b6-4644-8325-ff95fd60055e"
click at [1384, 76] on link "Janicia J Walton" at bounding box center [1380, 76] width 118 height 27
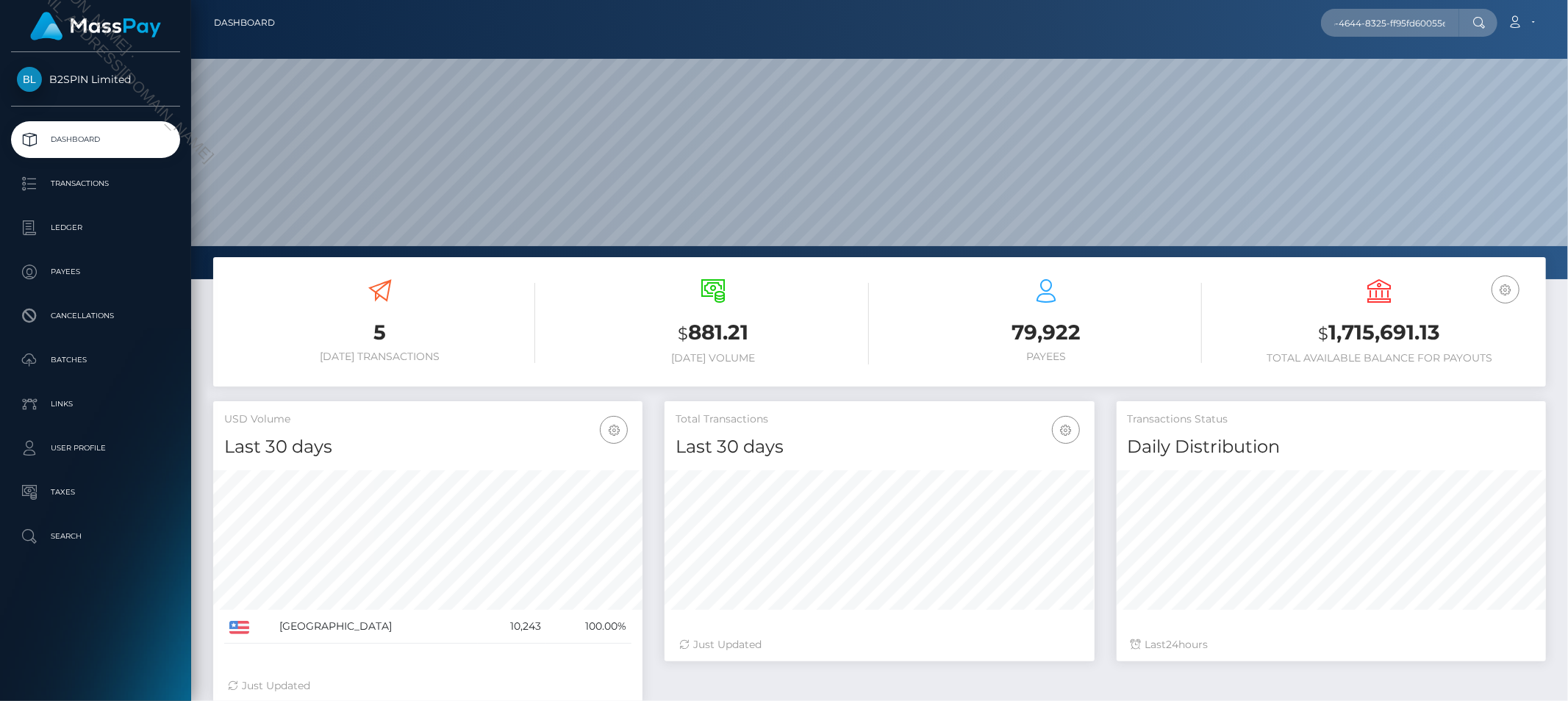
scroll to position [0, 0]
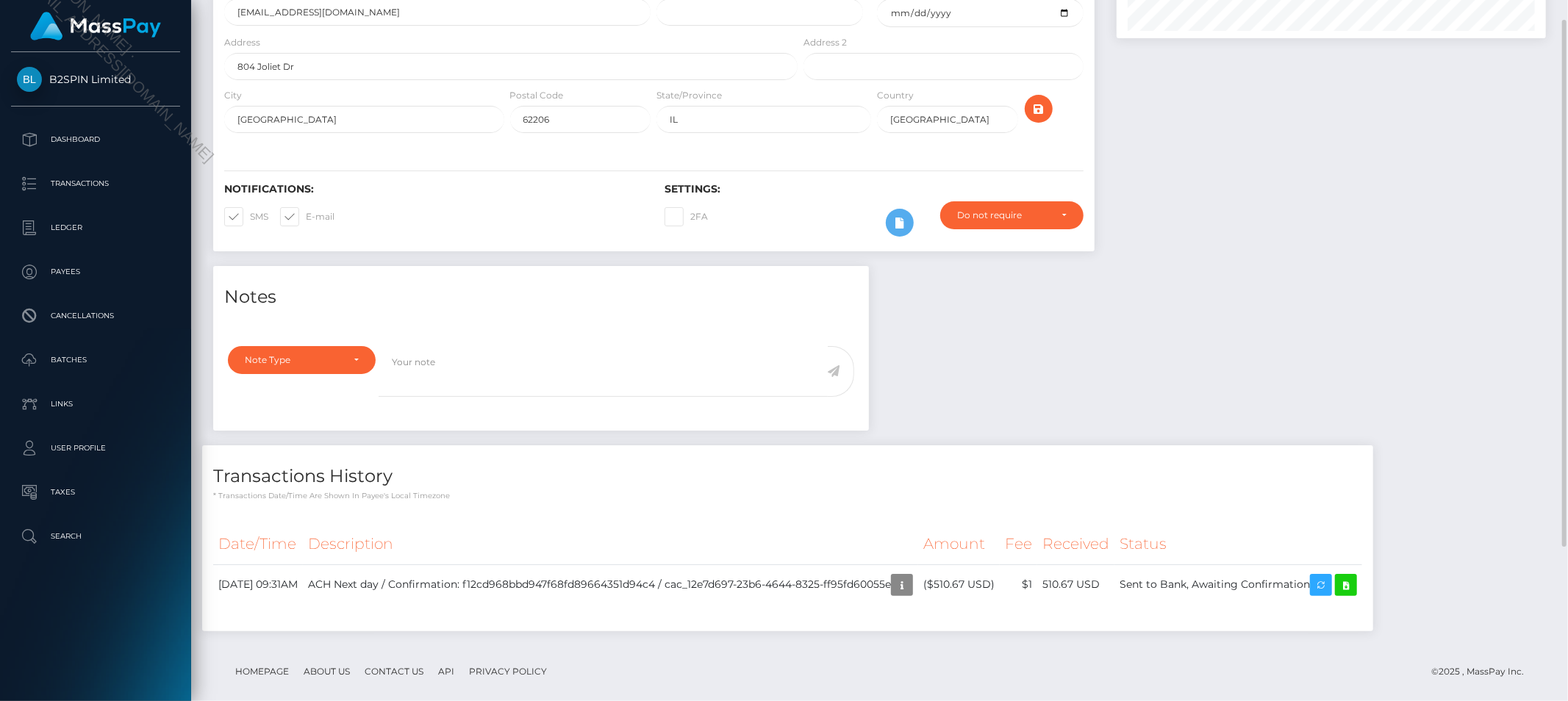
scroll to position [176, 429]
click at [1210, 350] on div "Notes Note Type Compliance Clear Compliance General Note Type" at bounding box center [879, 456] width 1355 height 380
click at [1227, 584] on td "Sent to Bank, Awaiting Confirmation" at bounding box center [1238, 585] width 248 height 41
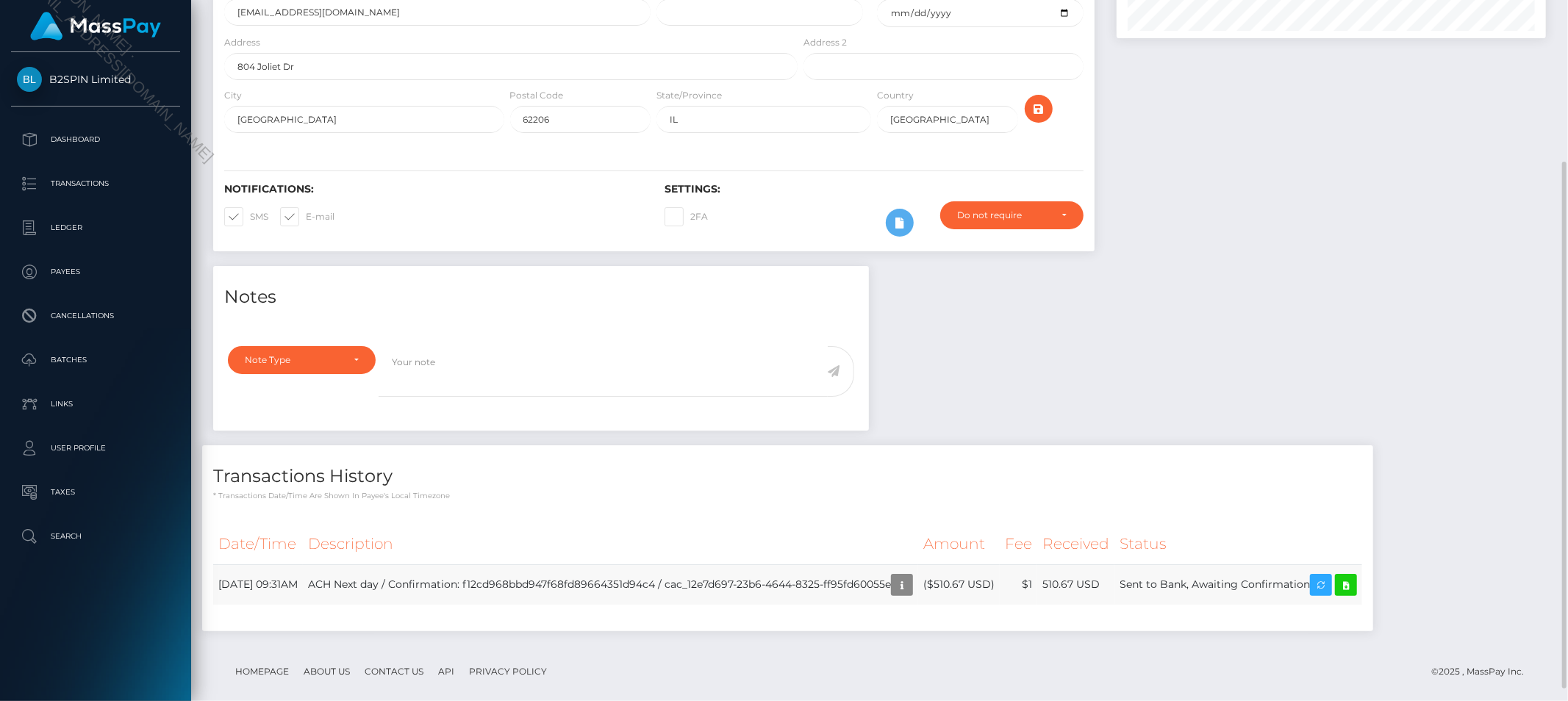
copy td "Sent to Bank, Awaiting Confirmation"
click at [1141, 432] on div "Notes Note Type Compliance Clear Compliance General Note Type" at bounding box center [879, 456] width 1355 height 380
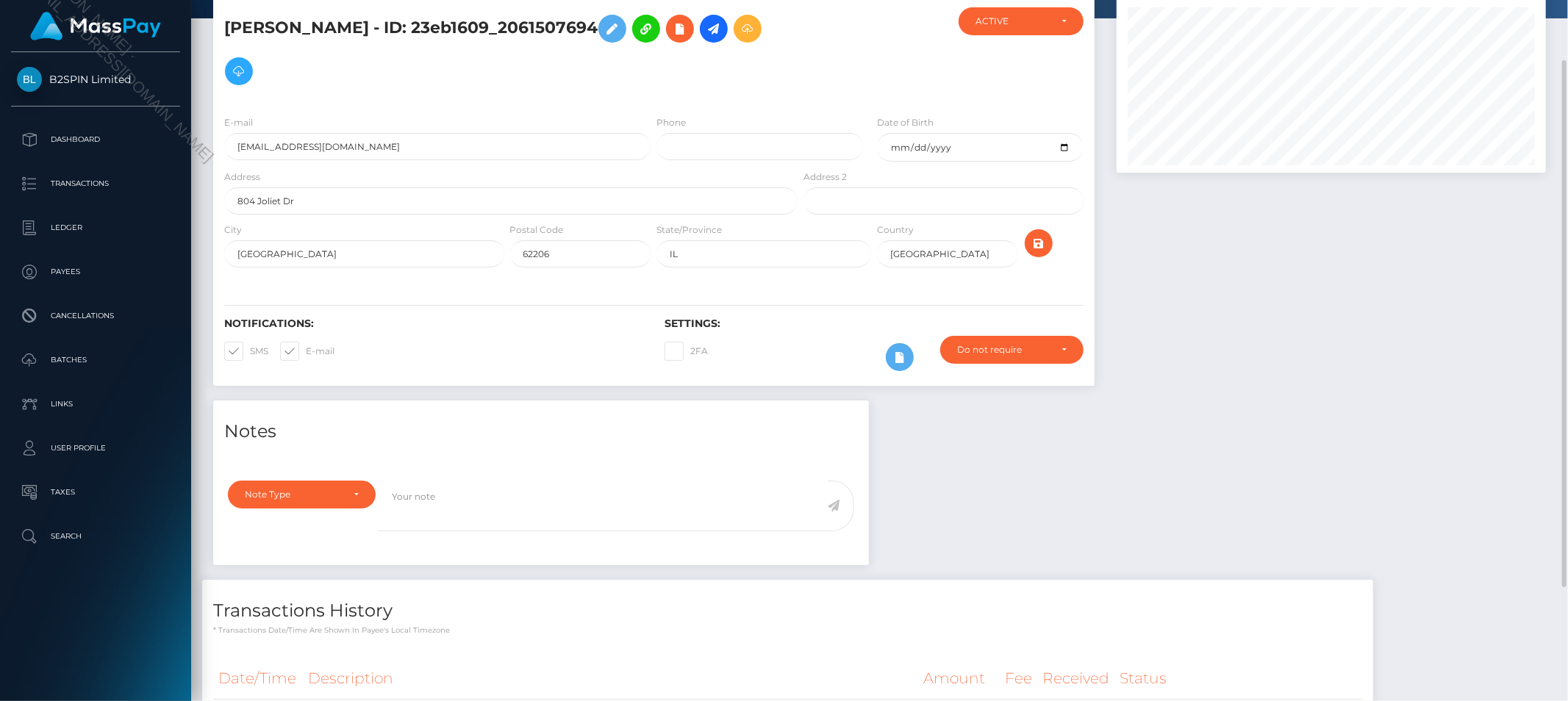
scroll to position [0, 0]
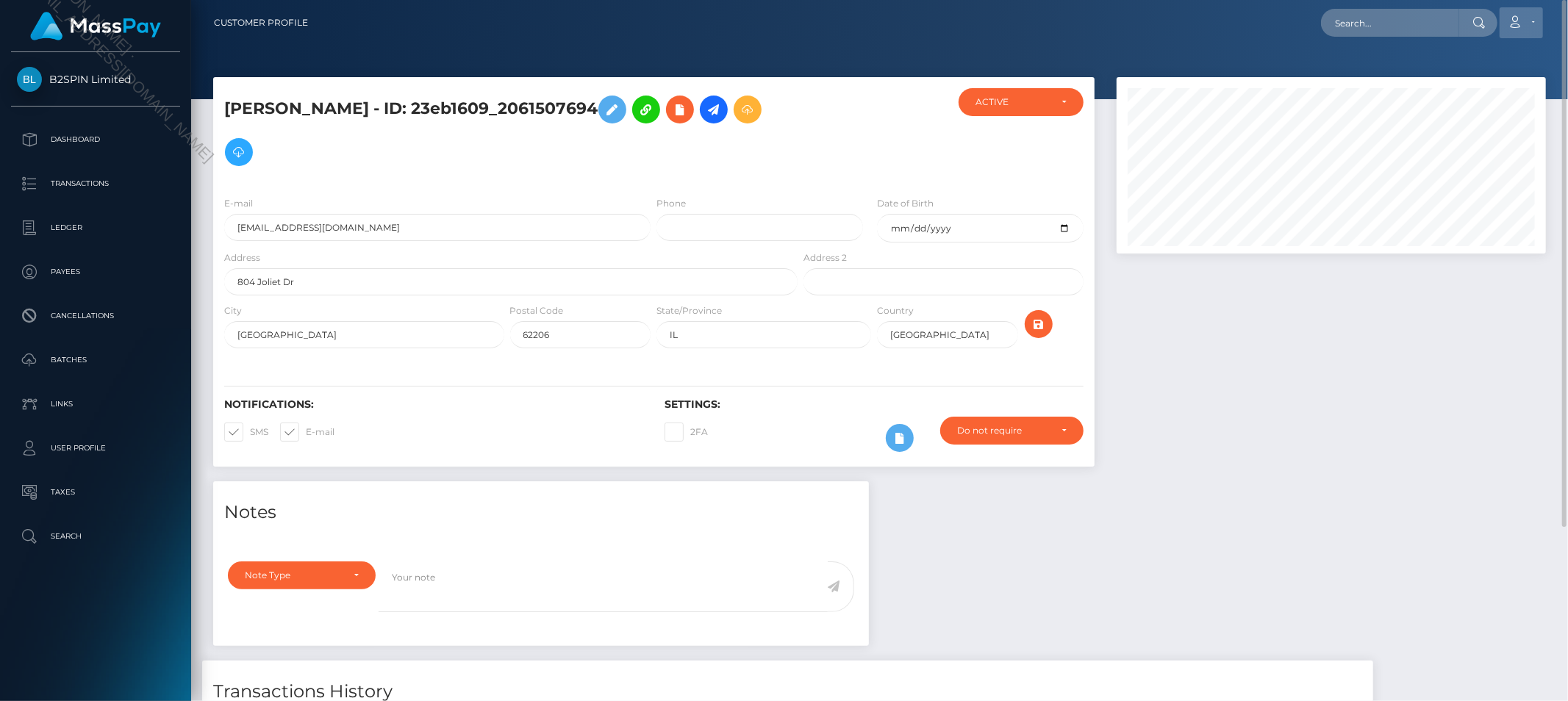
click at [1518, 15] on link "Account" at bounding box center [1521, 22] width 43 height 31
